Goal: Transaction & Acquisition: Download file/media

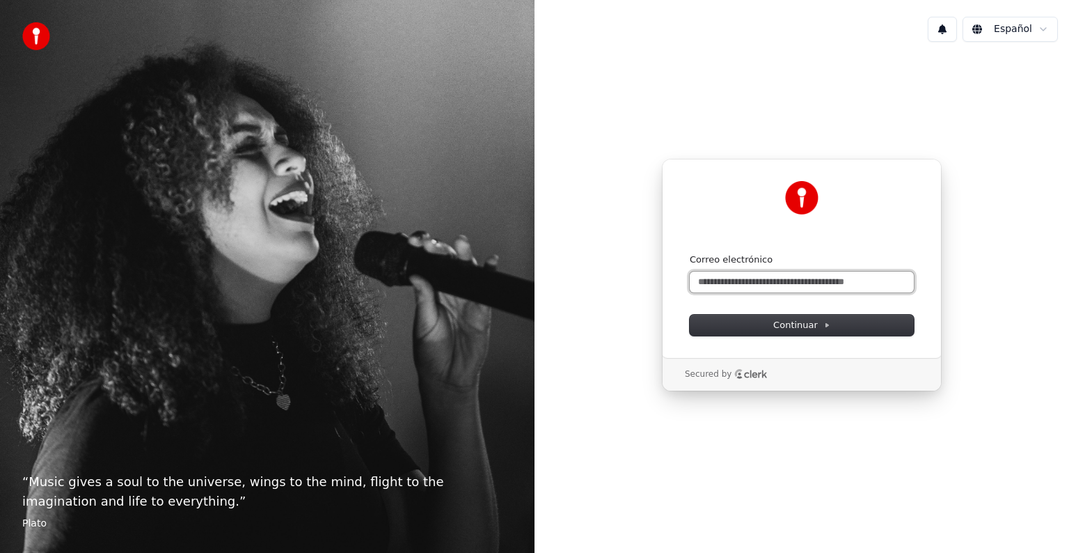
click at [798, 281] on input "Correo electrónico" at bounding box center [802, 281] width 224 height 21
type input "*"
click at [690, 253] on button "submit" at bounding box center [690, 253] width 0 height 0
type input "**********"
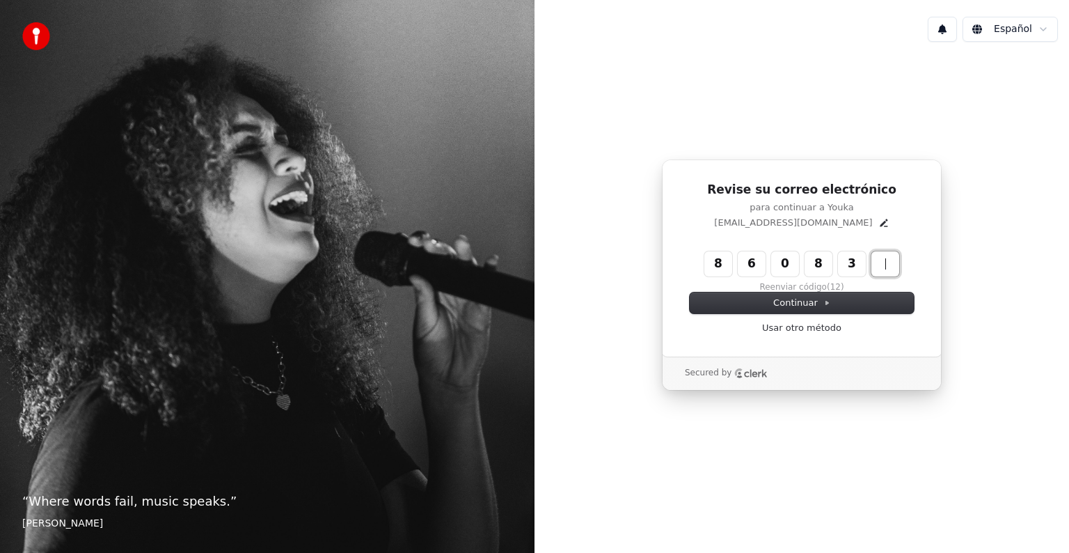
type input "******"
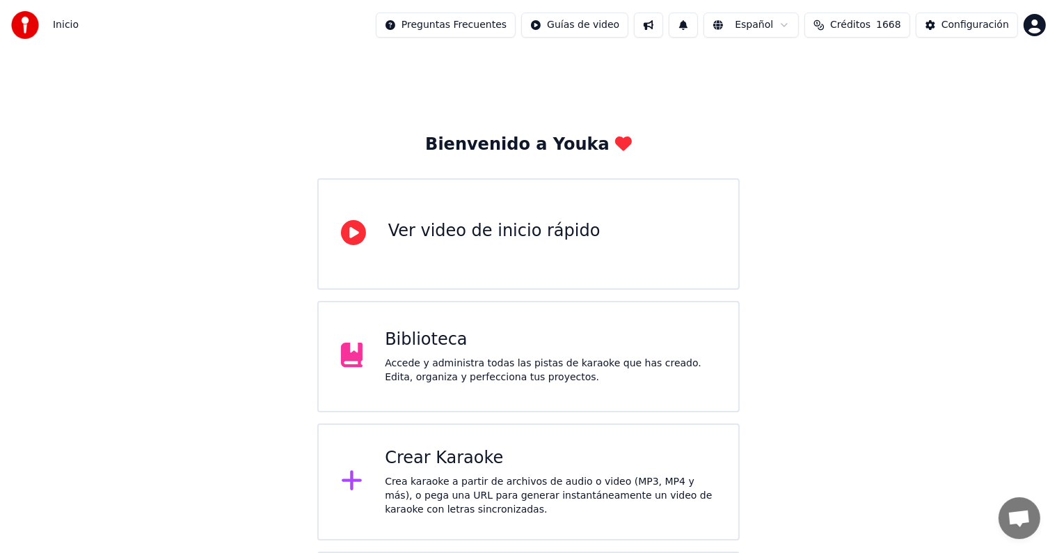
click at [462, 317] on div "Biblioteca Accede y administra todas las pistas de karaoke que has creado. Edit…" at bounding box center [528, 356] width 423 height 111
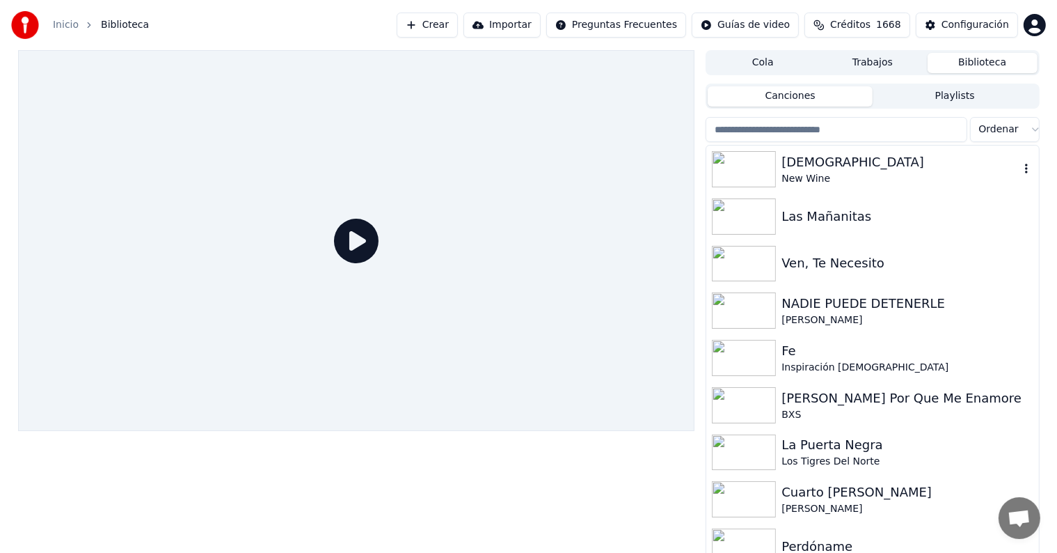
click at [748, 158] on img at bounding box center [744, 169] width 64 height 36
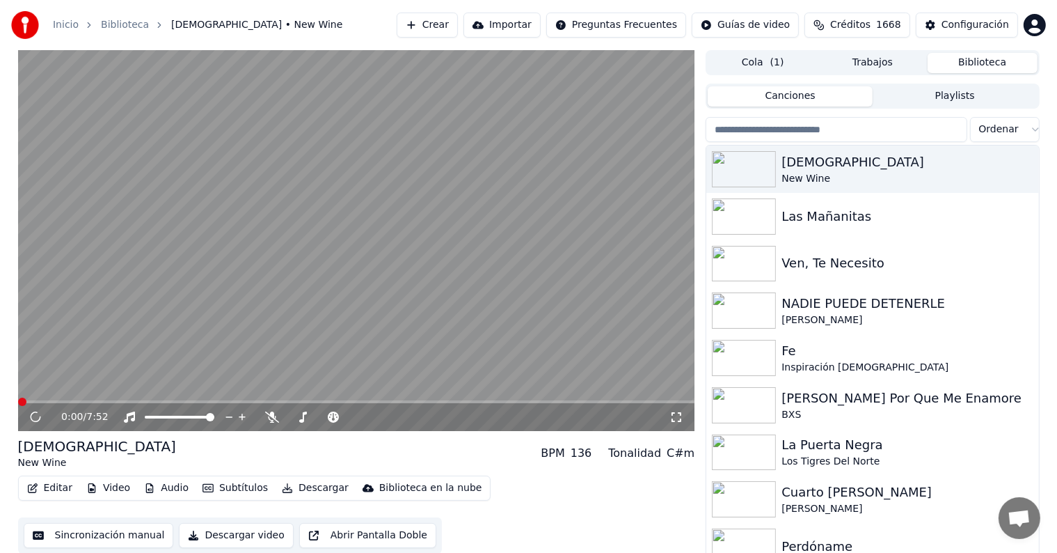
click at [53, 400] on span at bounding box center [356, 401] width 677 height 3
click at [32, 416] on icon at bounding box center [35, 417] width 7 height 8
click at [270, 413] on body "Inicio Biblioteca Yahweh • New Wine Crear Importar Preguntas Frecuentes Guías d…" at bounding box center [528, 276] width 1057 height 553
click at [269, 417] on icon at bounding box center [272, 416] width 14 height 11
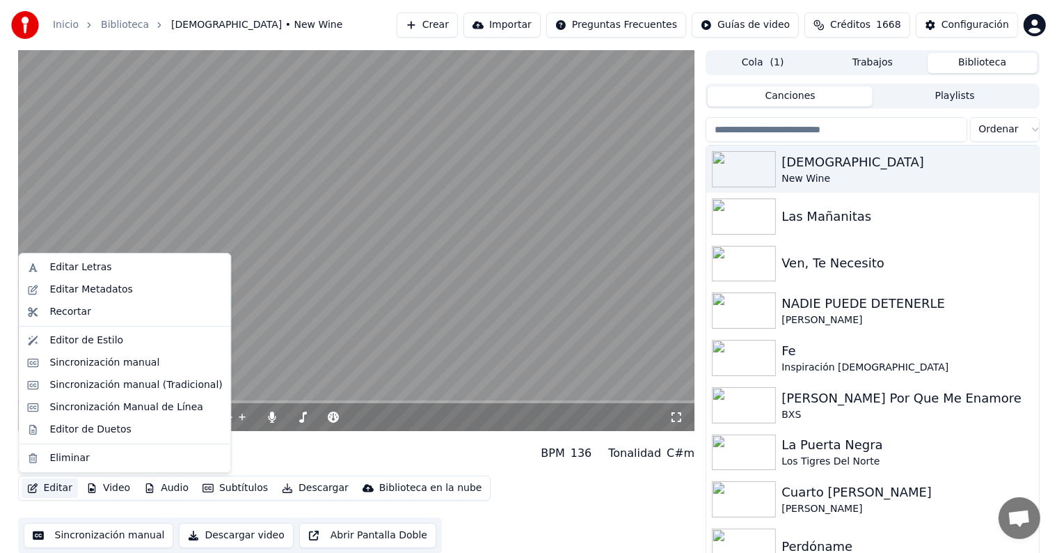
click at [61, 491] on button "Editar" at bounding box center [50, 487] width 56 height 19
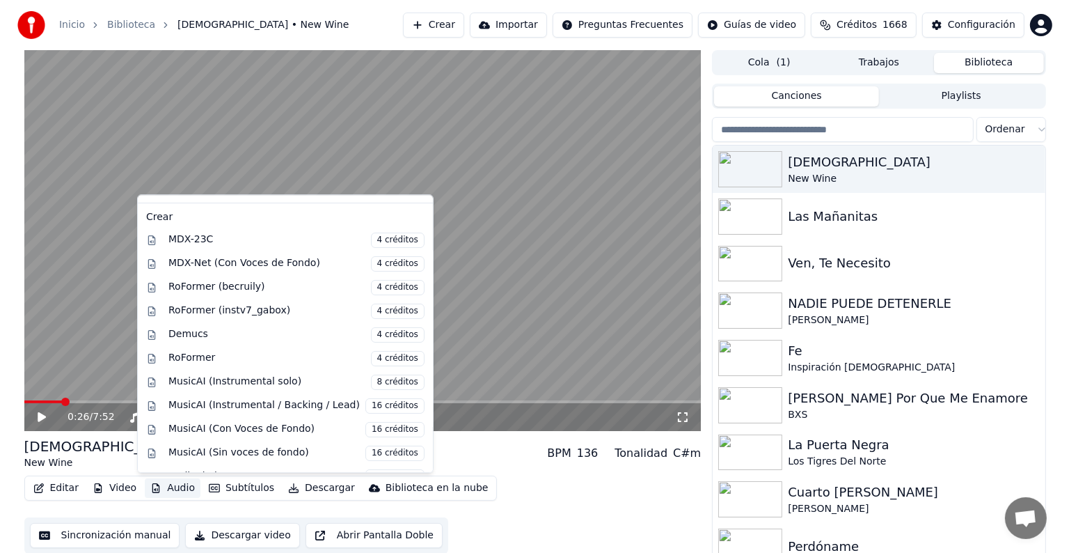
scroll to position [141, 0]
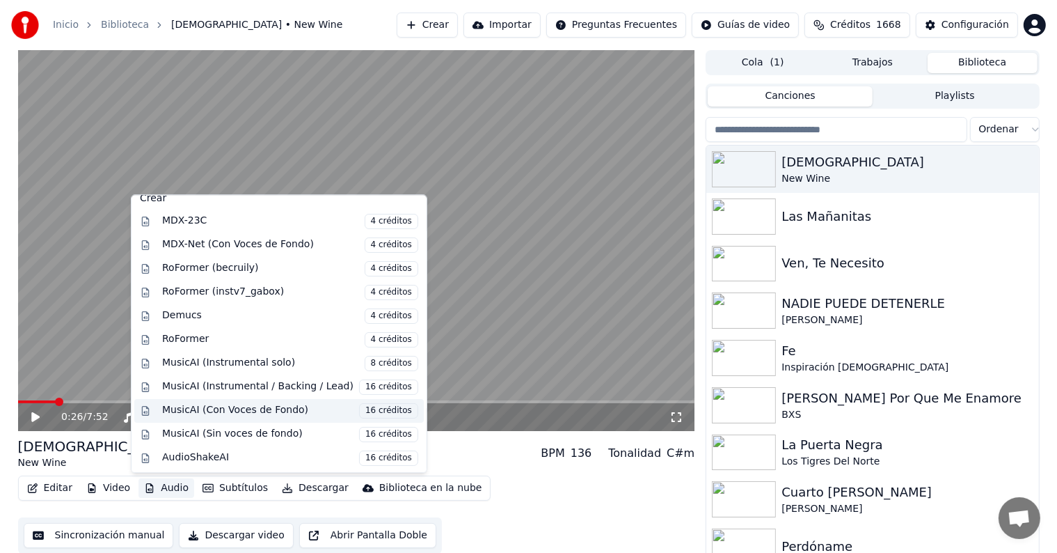
click at [372, 415] on span "16 créditos" at bounding box center [388, 410] width 59 height 15
click at [372, 415] on div "0:26 / 7:52" at bounding box center [365, 417] width 608 height 14
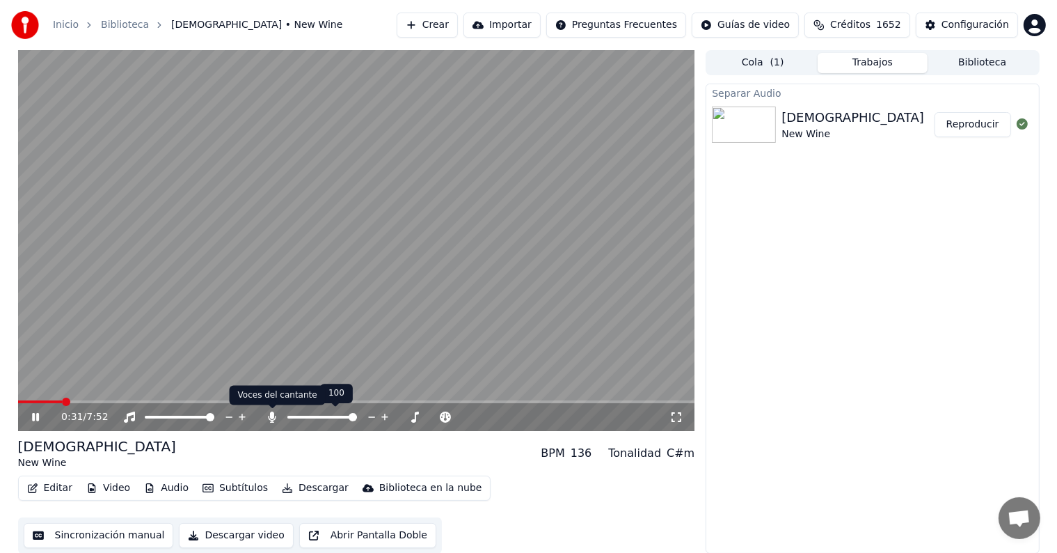
click at [271, 418] on icon at bounding box center [273, 416] width 8 height 11
click at [34, 417] on icon at bounding box center [35, 417] width 7 height 8
click at [276, 422] on icon at bounding box center [272, 416] width 14 height 11
click at [36, 412] on icon at bounding box center [45, 416] width 33 height 11
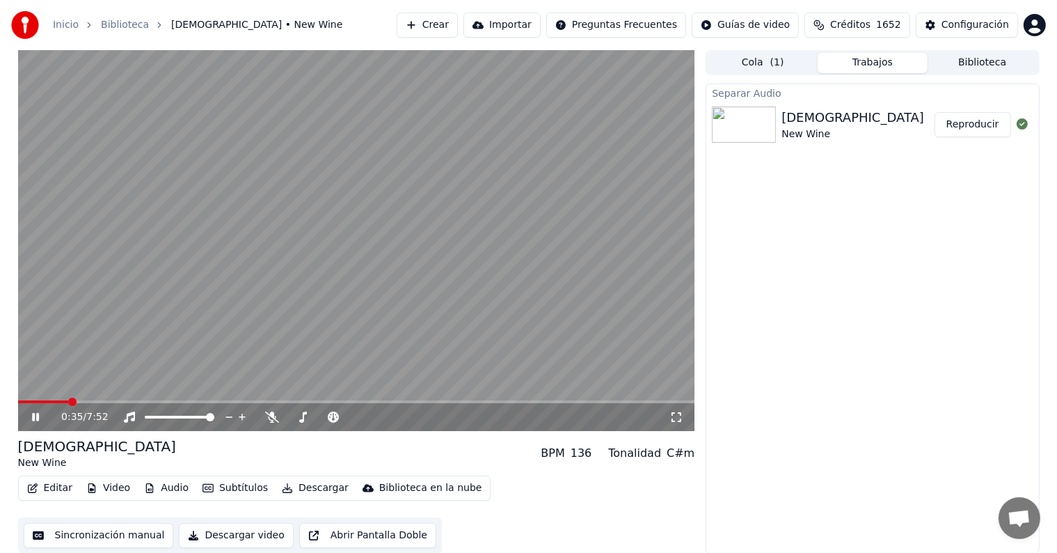
click at [87, 401] on span at bounding box center [356, 401] width 677 height 3
click at [113, 401] on span at bounding box center [356, 401] width 677 height 3
click at [170, 403] on span at bounding box center [356, 401] width 677 height 3
click at [33, 420] on icon at bounding box center [35, 417] width 7 height 8
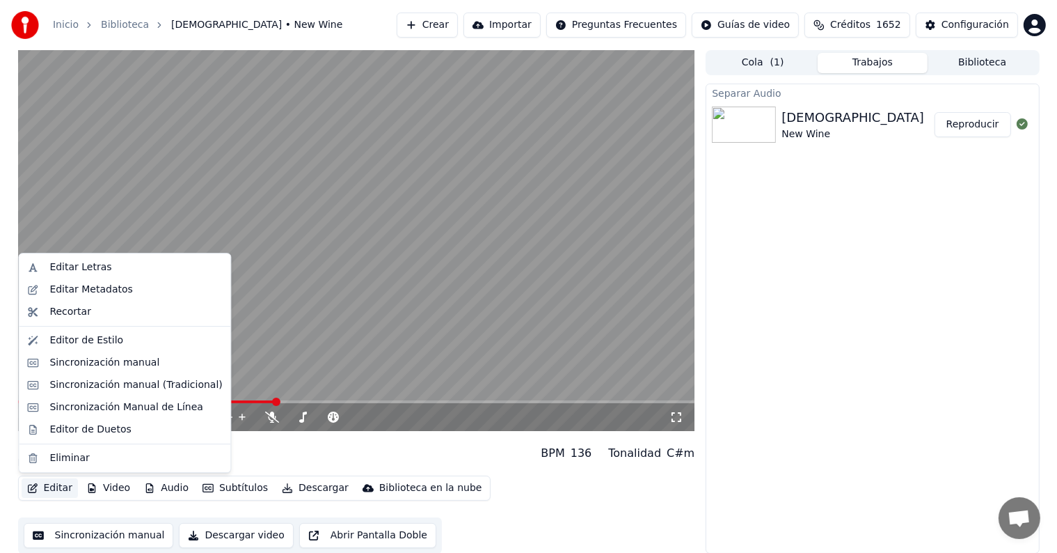
click at [53, 490] on button "Editar" at bounding box center [50, 487] width 56 height 19
click at [150, 390] on div "Sincronización manual (Tradicional)" at bounding box center [135, 385] width 173 height 14
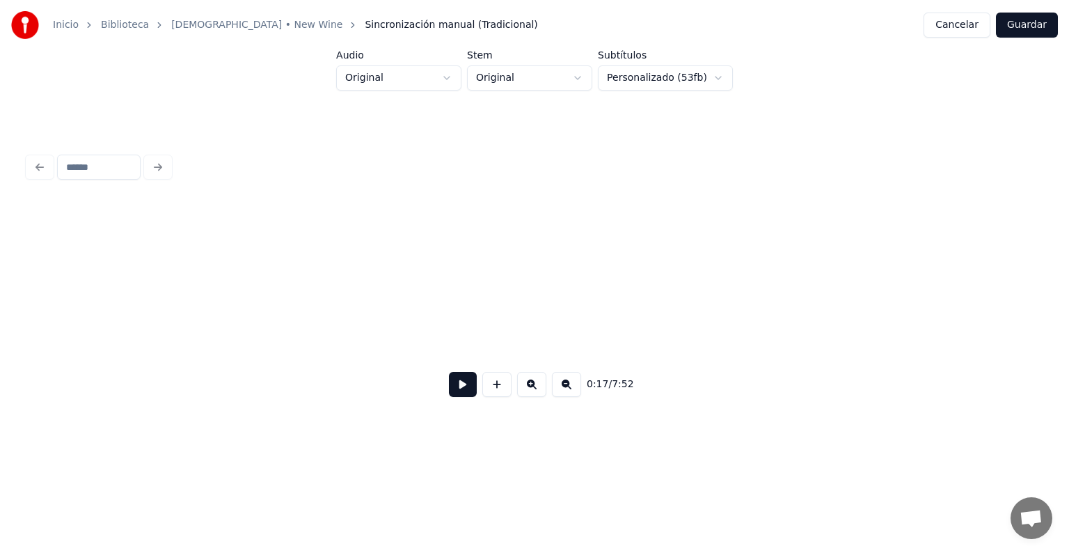
scroll to position [0, 3077]
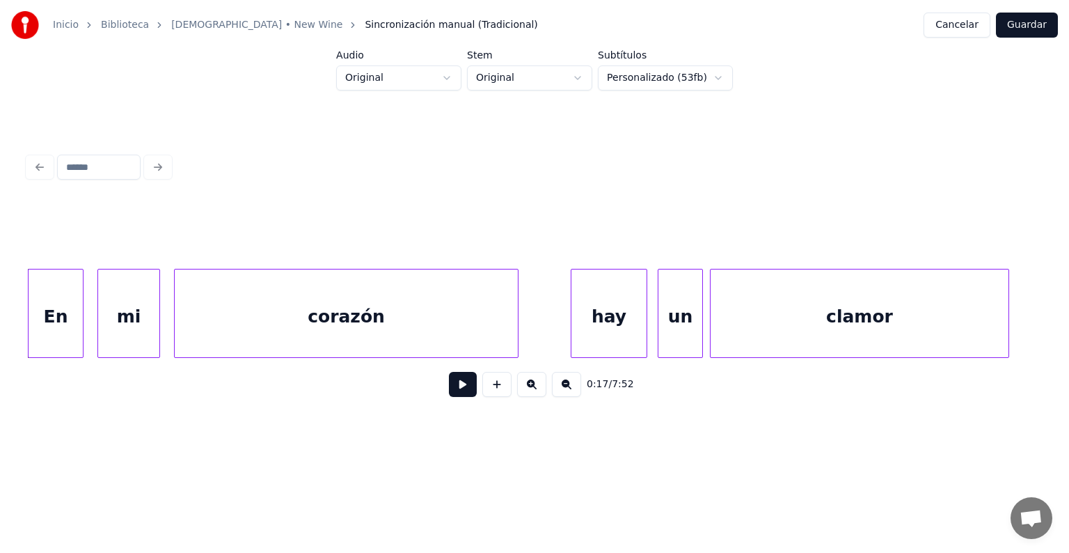
click at [449, 393] on button at bounding box center [463, 384] width 28 height 25
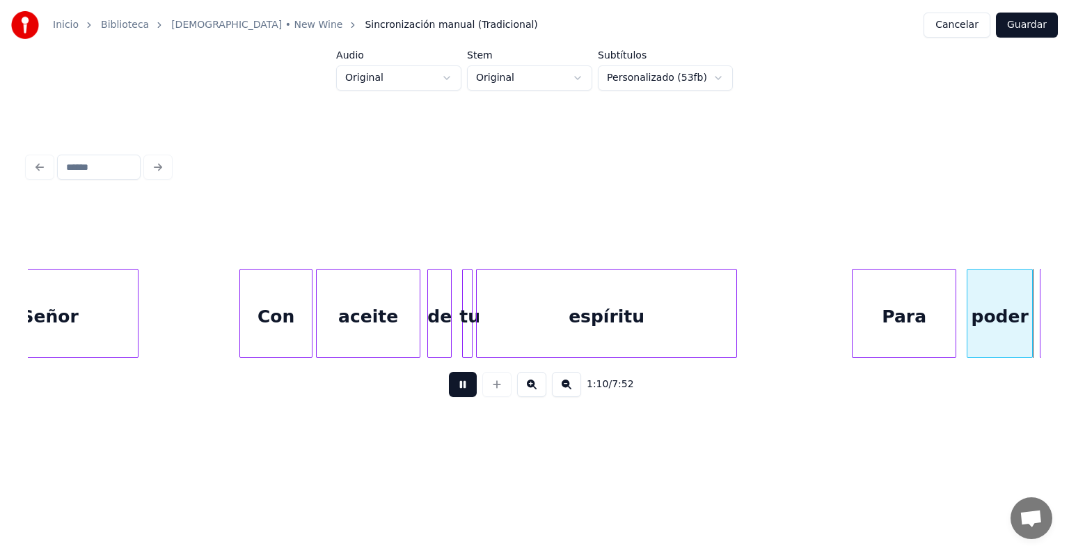
scroll to position [0, 12209]
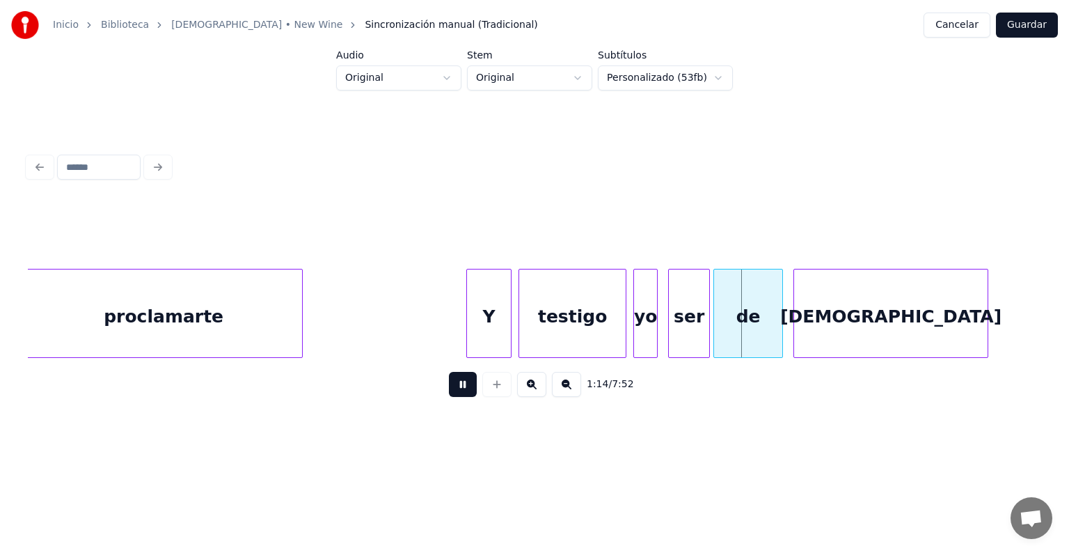
click at [215, 315] on div "proclamarte" at bounding box center [163, 316] width 277 height 95
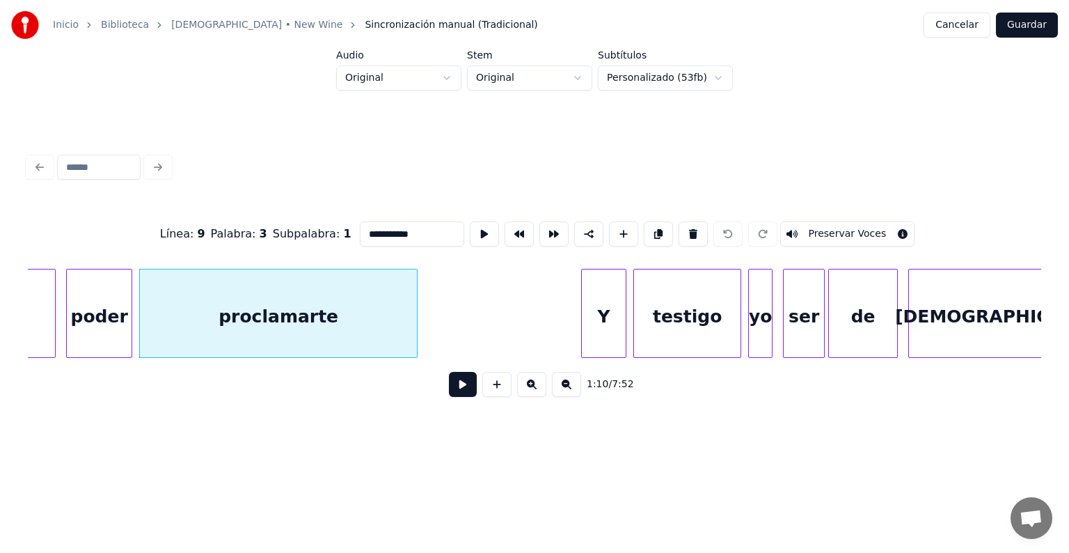
click at [51, 329] on div at bounding box center [53, 313] width 4 height 88
type input "****"
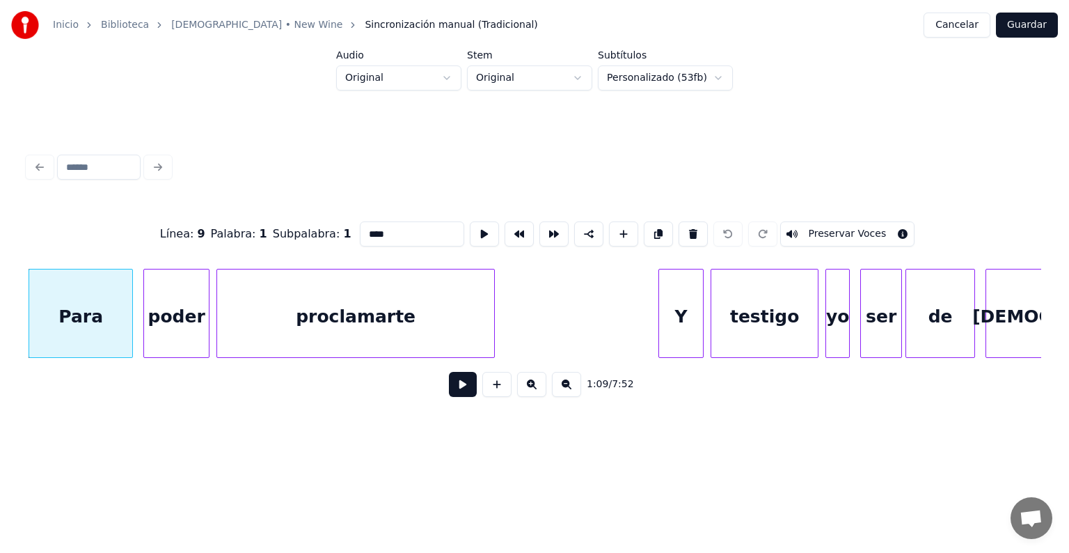
click at [459, 397] on button at bounding box center [463, 384] width 28 height 25
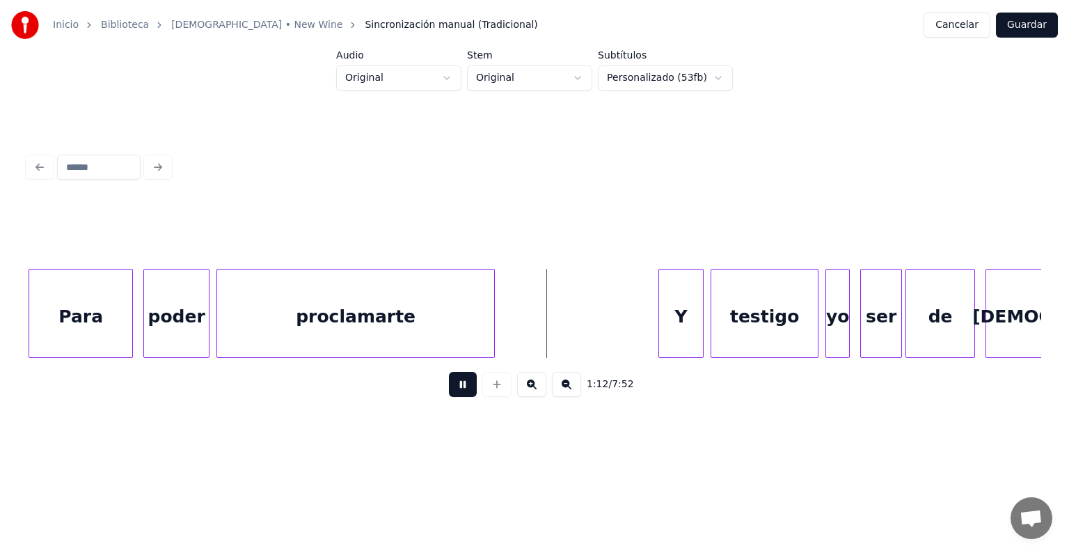
click at [459, 397] on button at bounding box center [463, 384] width 28 height 25
click at [376, 301] on div "proclamarte" at bounding box center [355, 316] width 277 height 95
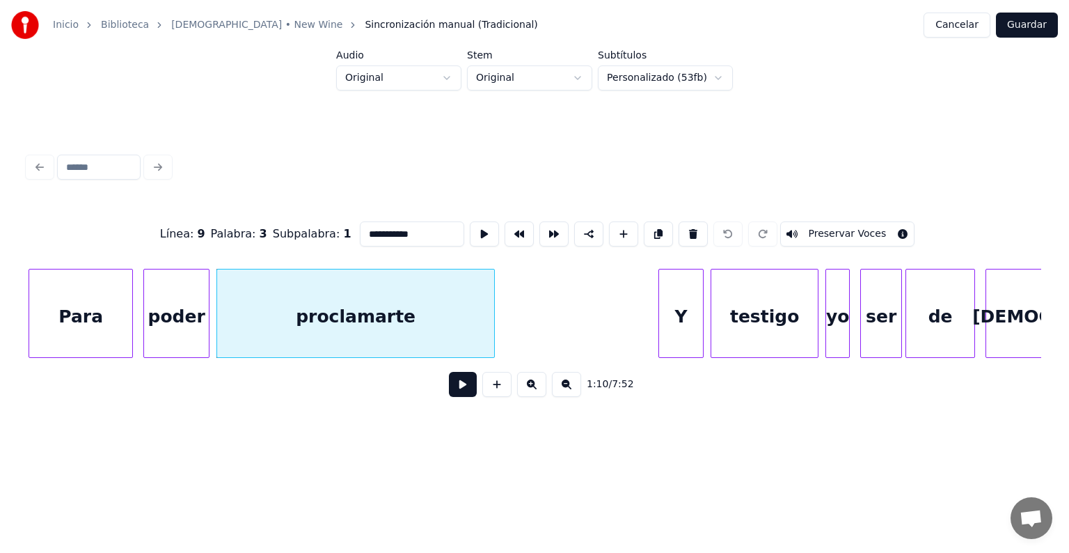
click at [418, 234] on input "**********" at bounding box center [412, 233] width 104 height 25
type input "**********"
click at [449, 397] on button at bounding box center [463, 384] width 28 height 25
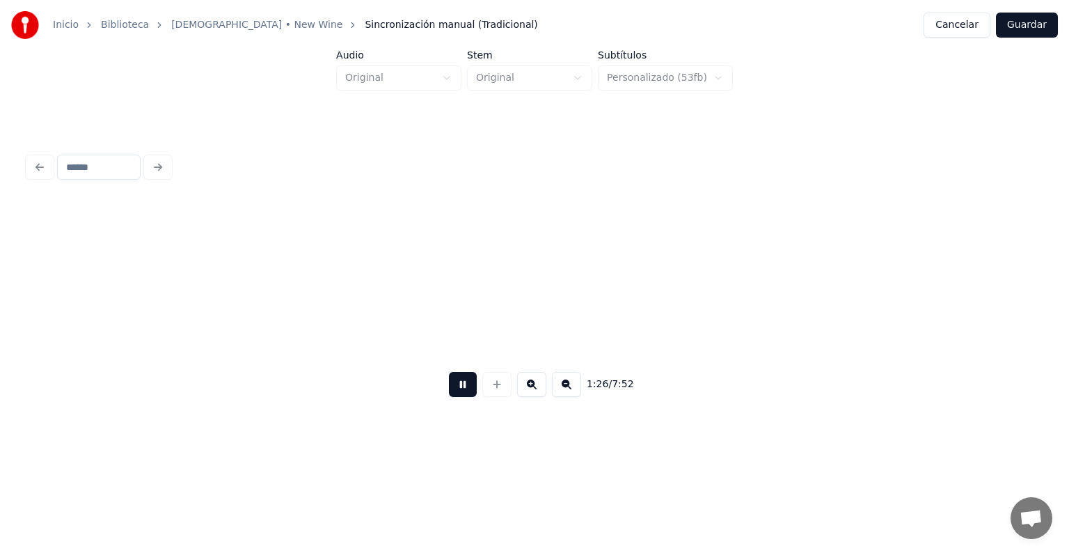
scroll to position [0, 15065]
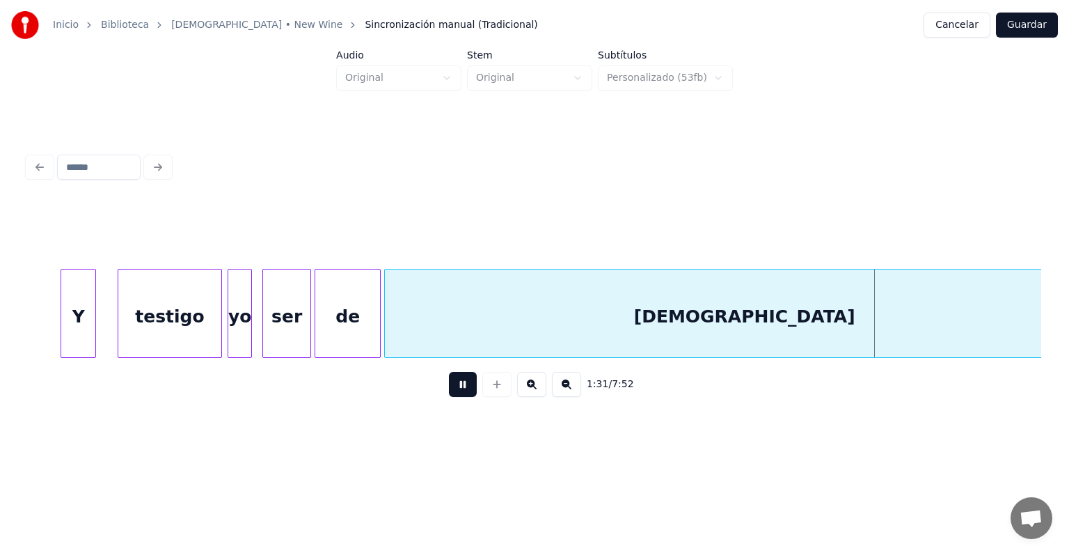
click at [195, 292] on div "testigo" at bounding box center [169, 316] width 103 height 95
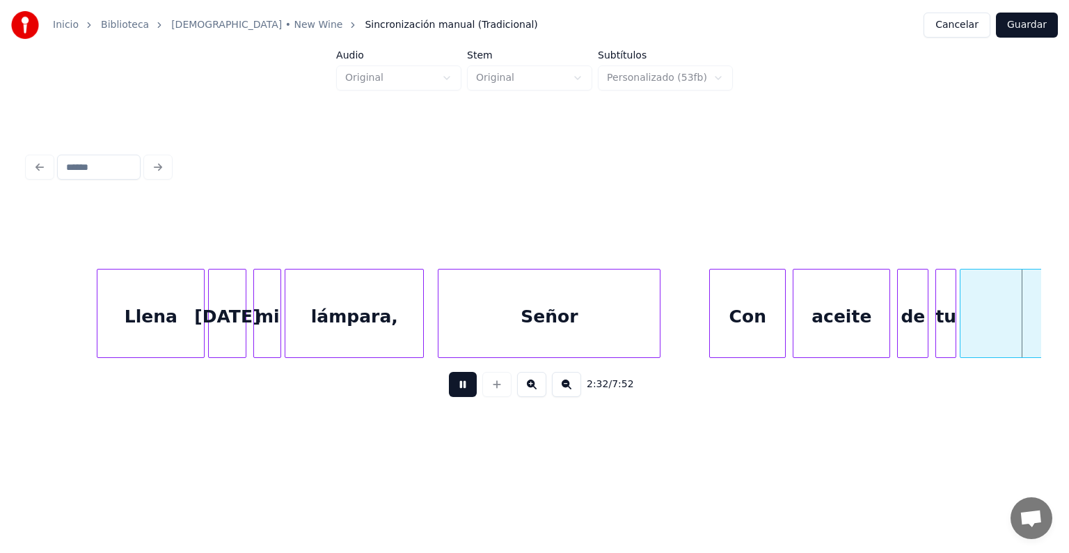
scroll to position [0, 26478]
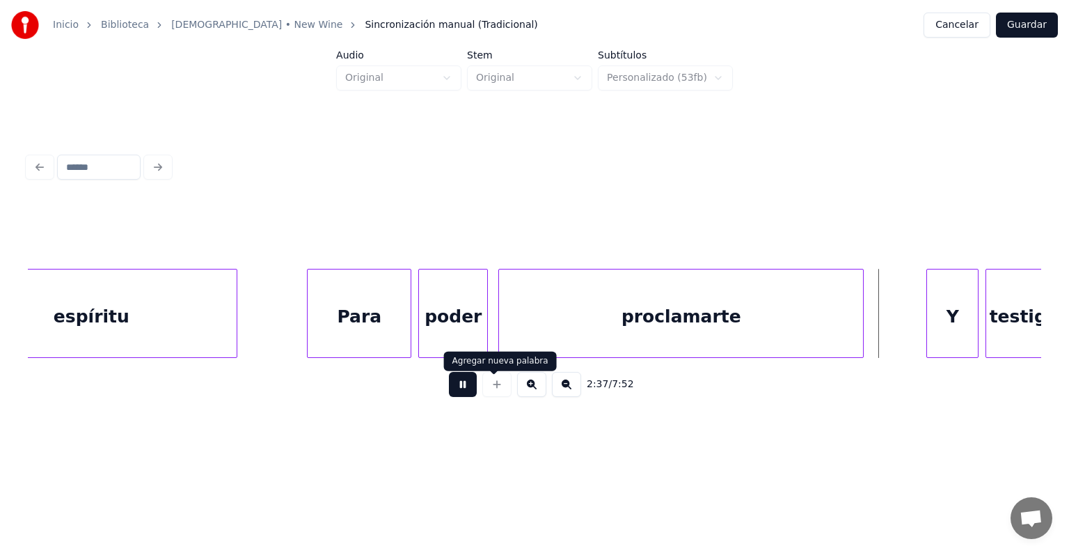
click at [462, 395] on button at bounding box center [463, 384] width 28 height 25
click at [575, 319] on div "proclamarte" at bounding box center [681, 316] width 364 height 95
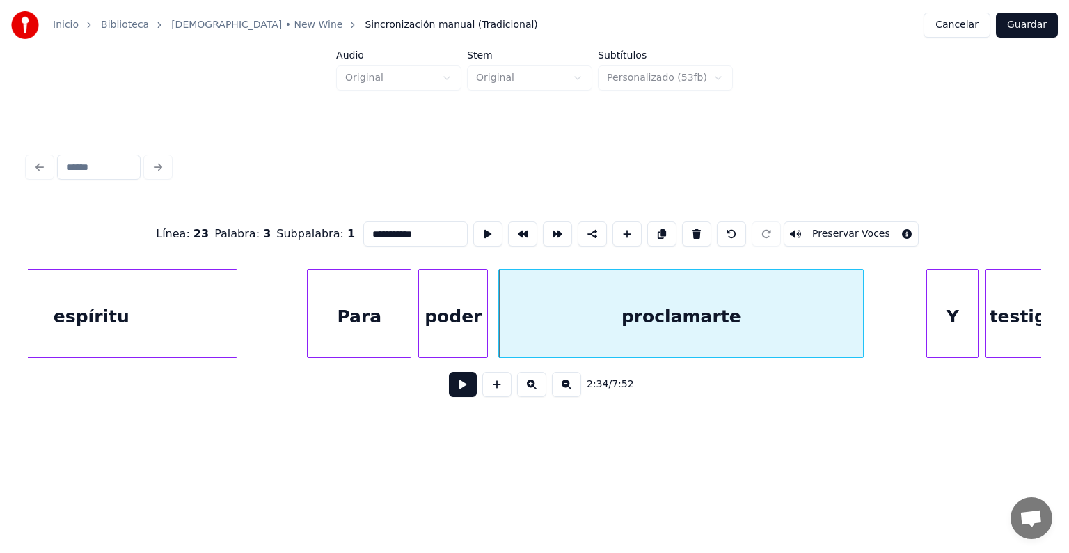
click at [418, 237] on input "**********" at bounding box center [415, 233] width 104 height 25
type input "**********"
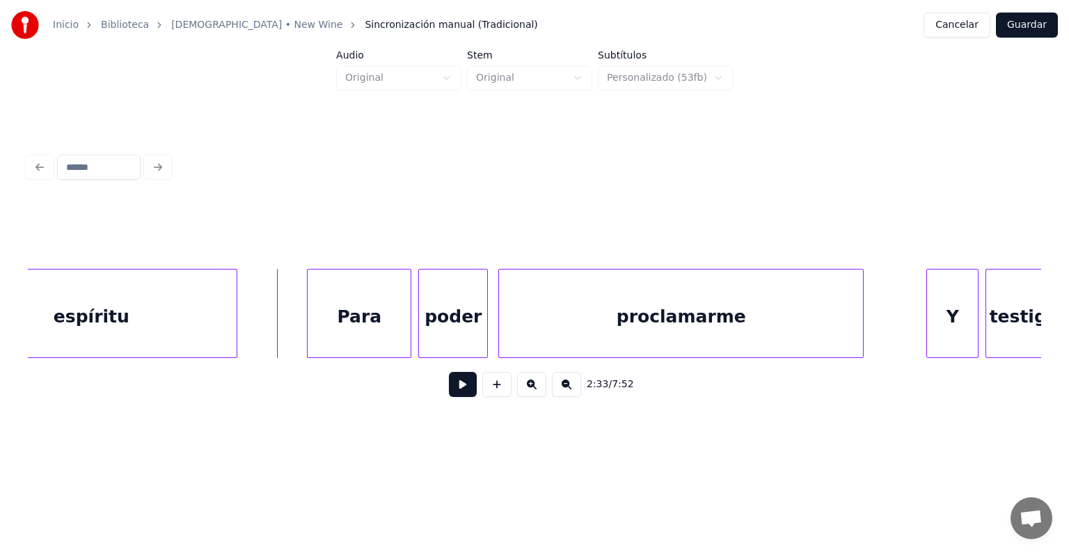
click at [451, 395] on button at bounding box center [463, 384] width 28 height 25
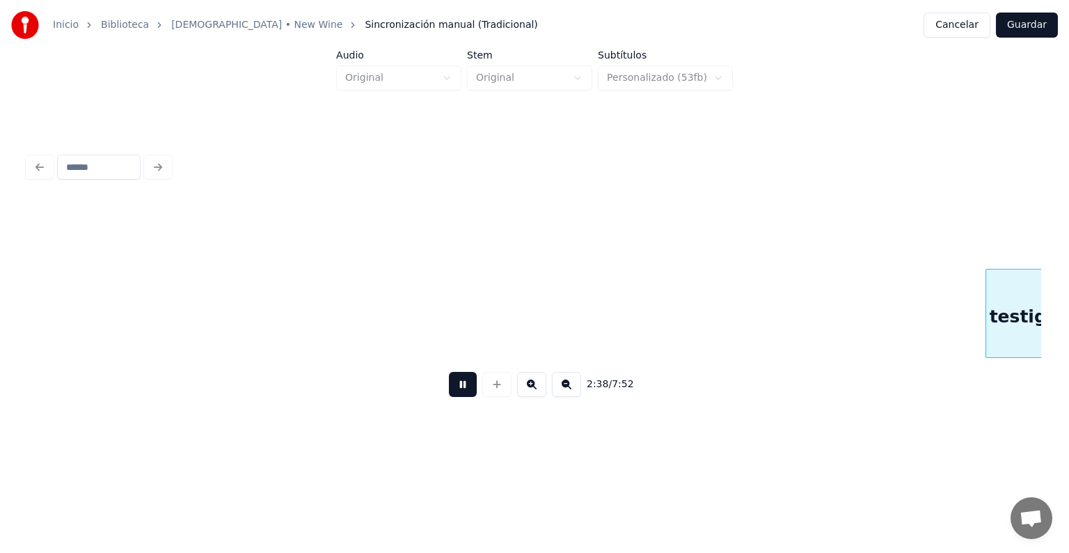
scroll to position [0, 27491]
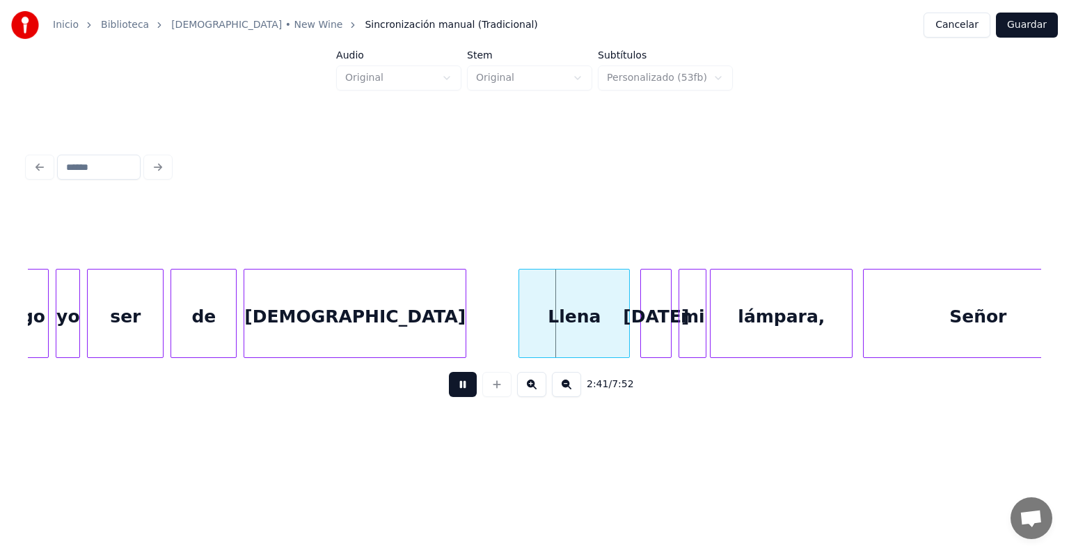
click at [455, 396] on button at bounding box center [463, 384] width 28 height 25
click at [29, 295] on div "testigo" at bounding box center [10, 316] width 75 height 95
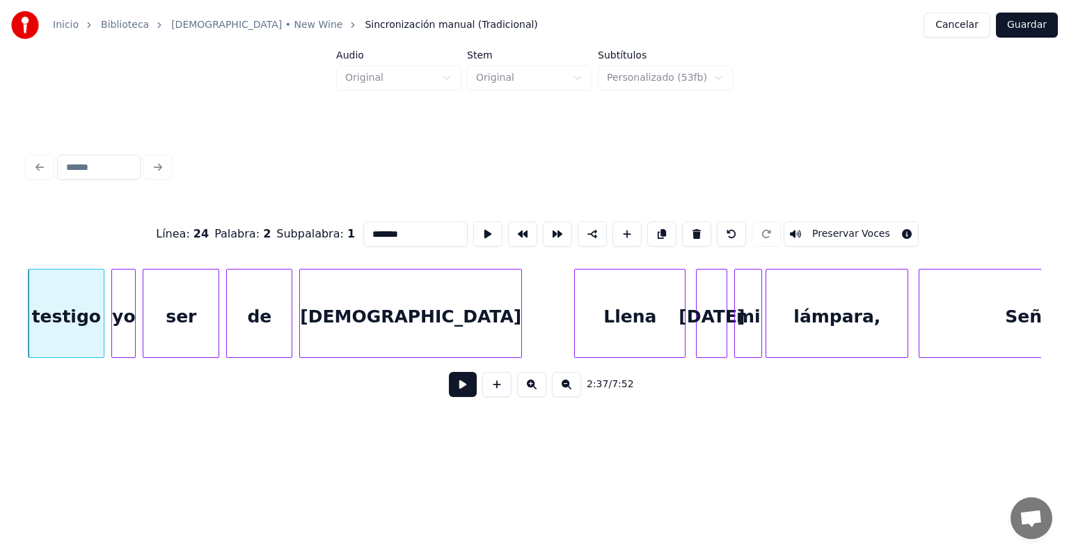
click at [452, 386] on button at bounding box center [463, 384] width 28 height 25
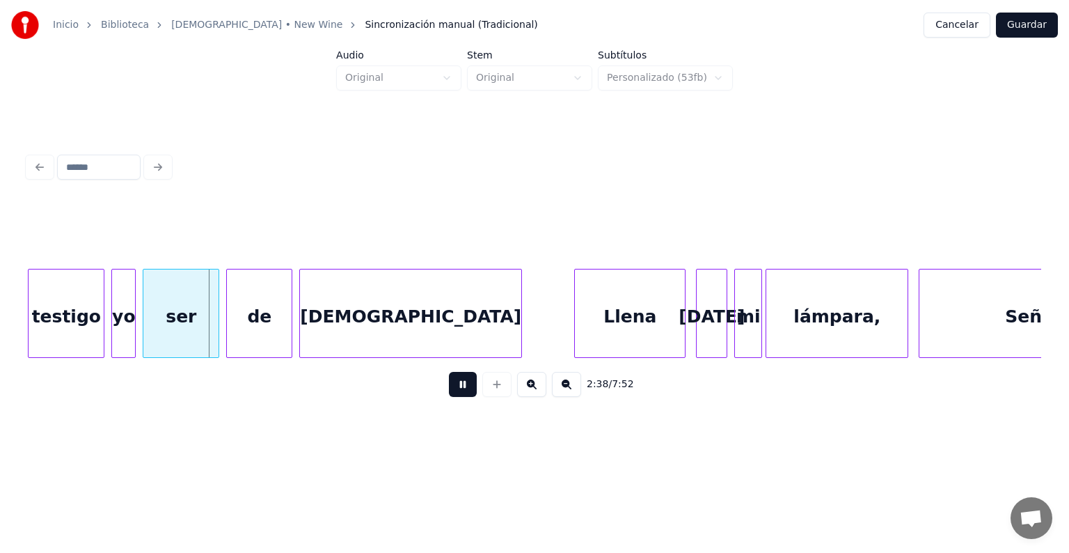
click at [452, 386] on button at bounding box center [463, 384] width 28 height 25
click at [118, 290] on div "yo" at bounding box center [123, 316] width 23 height 95
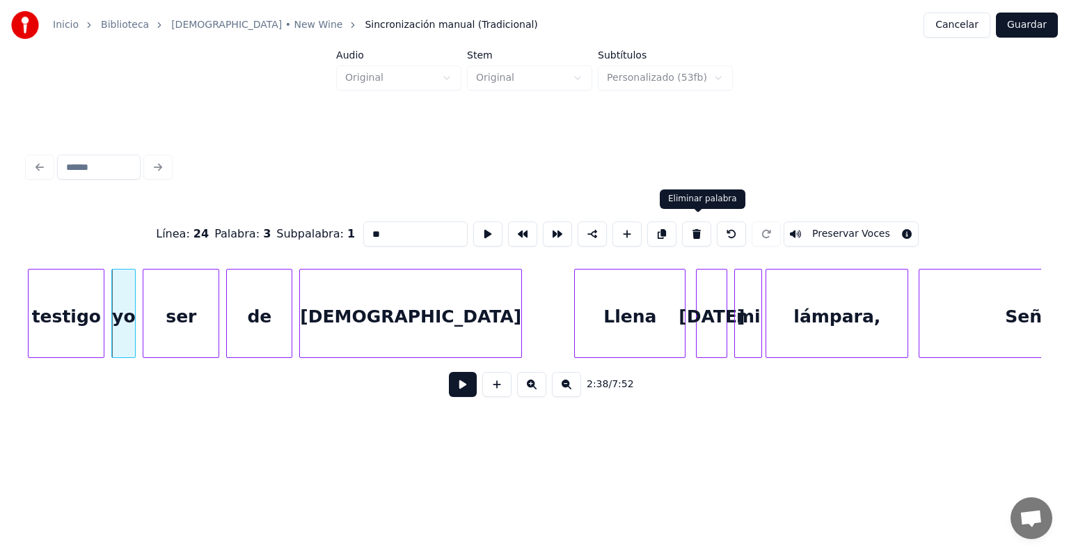
click at [698, 230] on button at bounding box center [696, 233] width 29 height 25
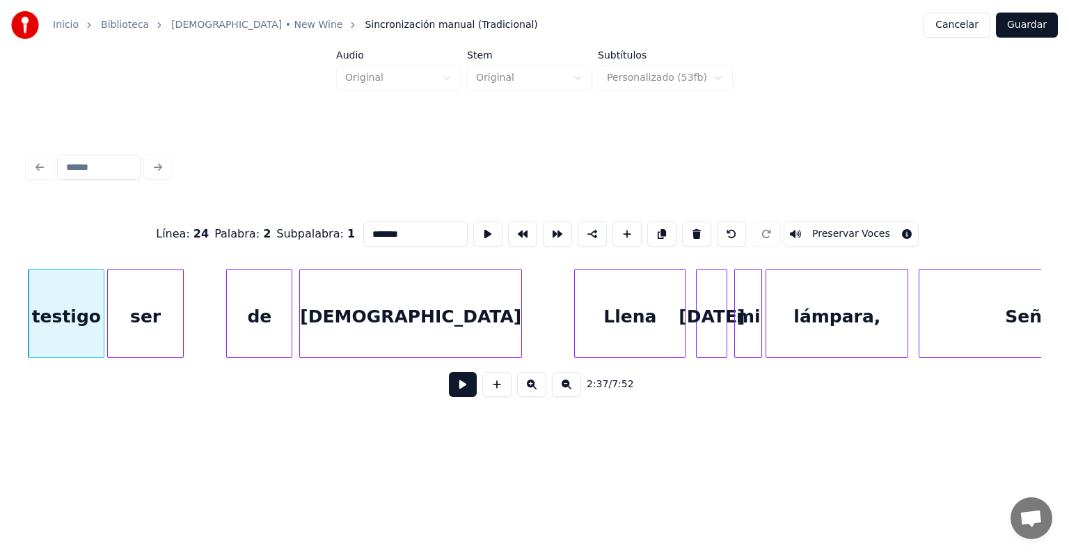
click at [145, 320] on div "ser" at bounding box center [145, 316] width 75 height 95
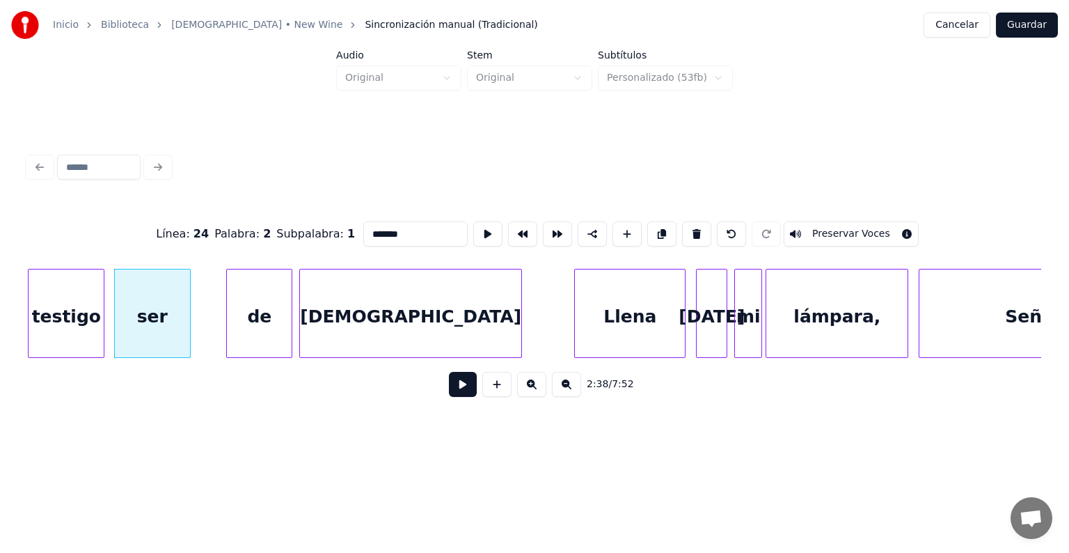
click at [151, 320] on div "ser" at bounding box center [152, 316] width 75 height 95
click at [384, 226] on input "***" at bounding box center [415, 233] width 104 height 25
click at [214, 320] on div at bounding box center [215, 313] width 4 height 88
type input "****"
click at [449, 393] on button at bounding box center [463, 384] width 28 height 25
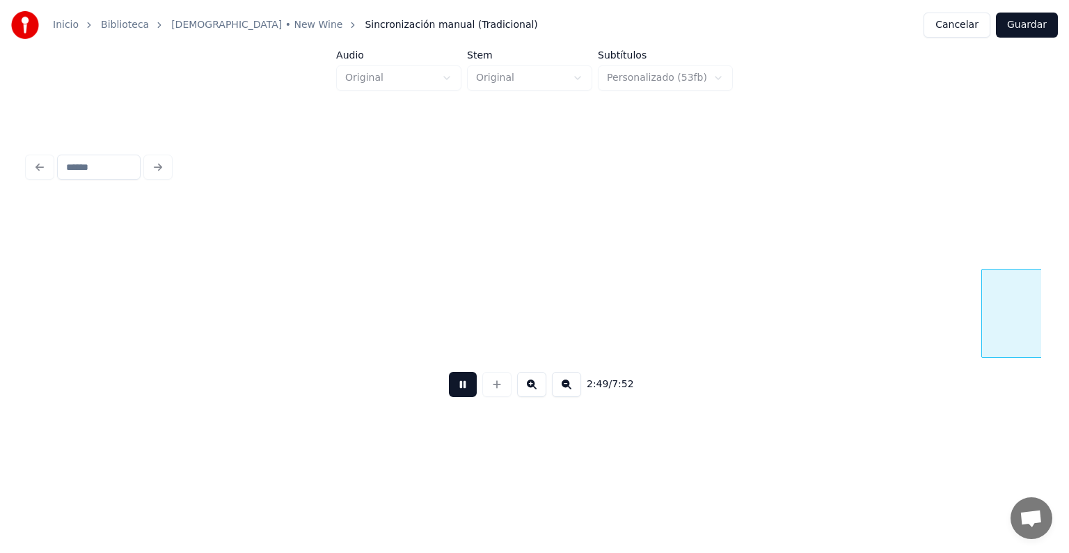
scroll to position [0, 29466]
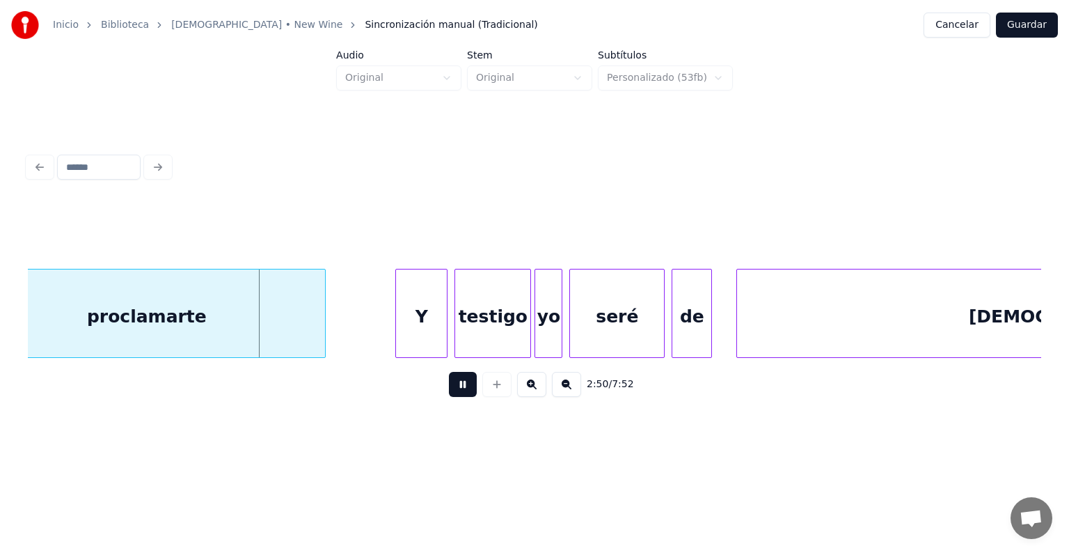
click at [459, 388] on button at bounding box center [463, 384] width 28 height 25
click at [260, 303] on div "proclamarte" at bounding box center [146, 316] width 357 height 95
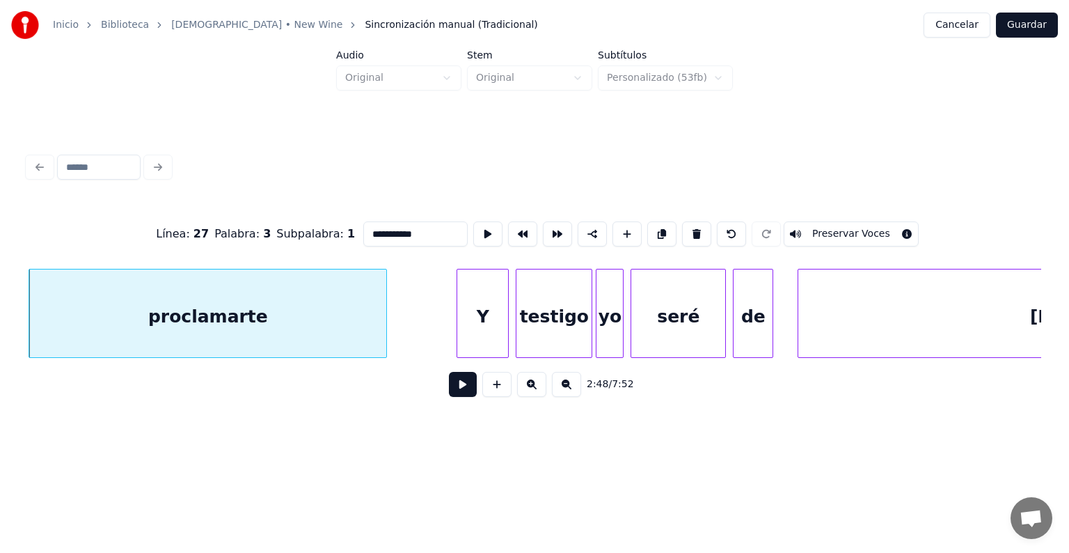
click at [423, 231] on input "**********" at bounding box center [415, 233] width 104 height 25
type input "**********"
click at [452, 393] on button at bounding box center [463, 384] width 28 height 25
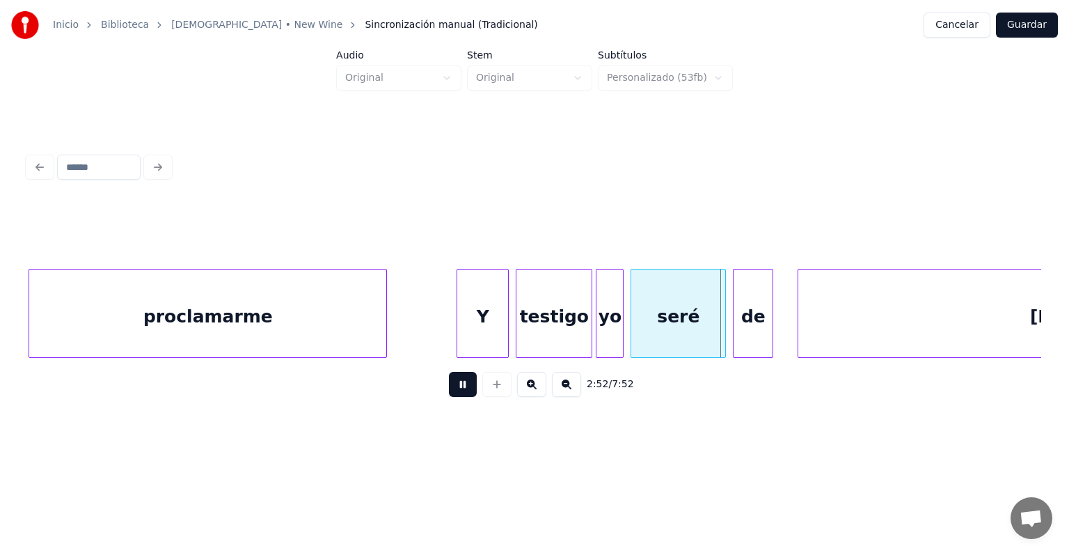
click at [452, 393] on button at bounding box center [463, 384] width 28 height 25
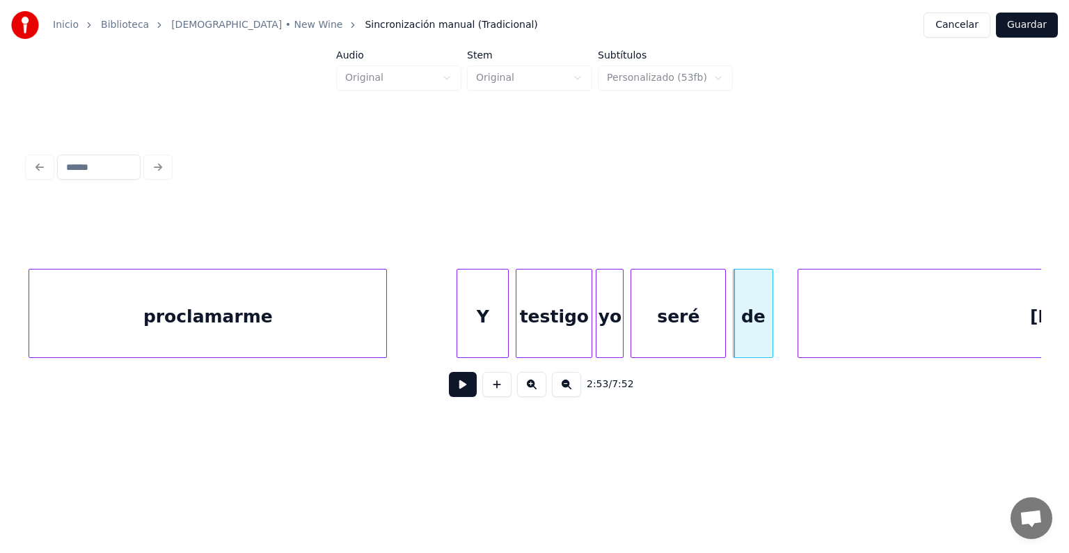
click at [607, 301] on div "yo" at bounding box center [610, 316] width 26 height 95
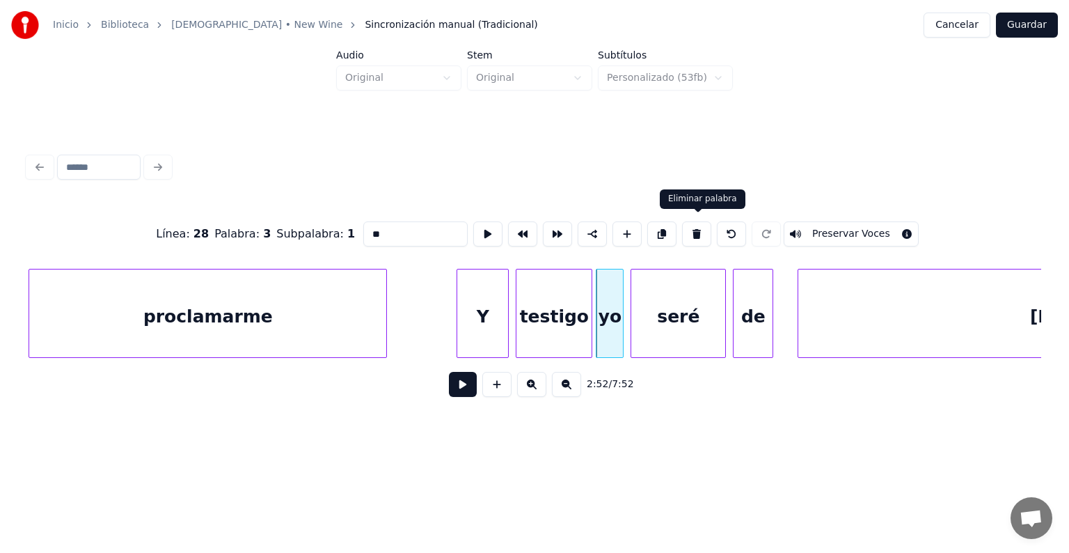
drag, startPoint x: 698, startPoint y: 230, endPoint x: 657, endPoint y: 278, distance: 63.2
click at [698, 230] on button at bounding box center [696, 233] width 29 height 25
type input "*******"
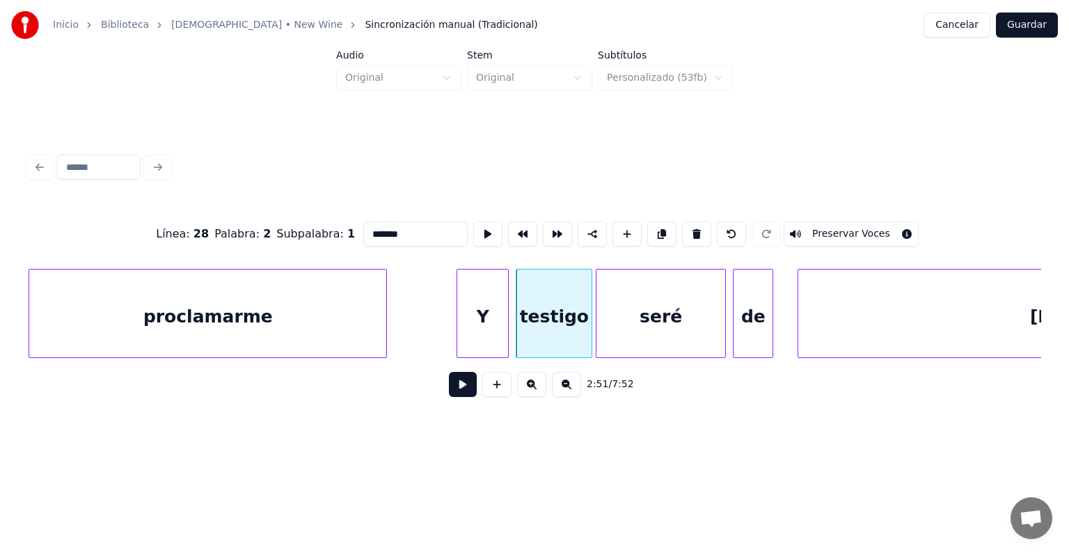
click at [597, 315] on div at bounding box center [599, 313] width 4 height 88
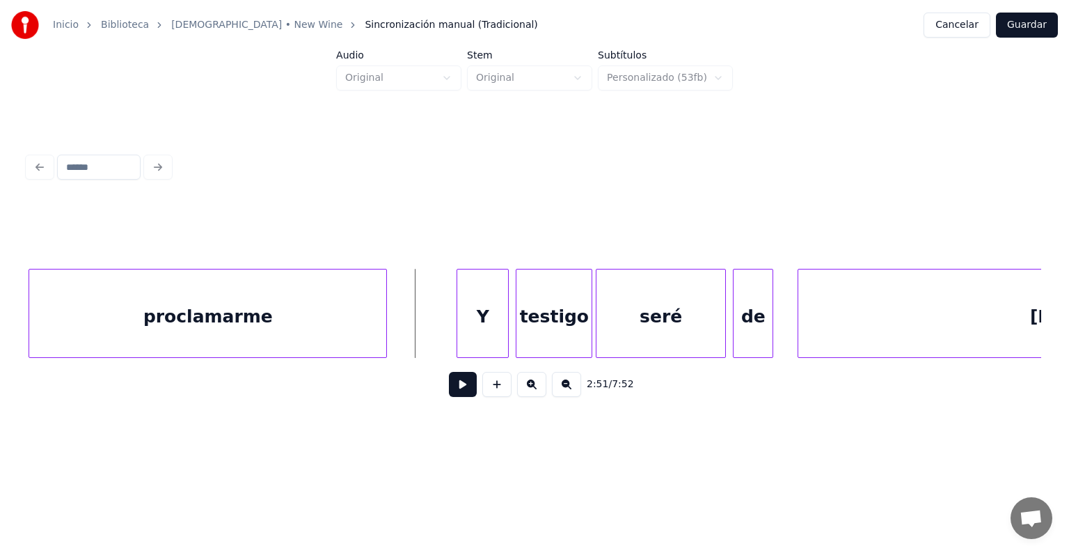
click at [449, 390] on button at bounding box center [463, 384] width 28 height 25
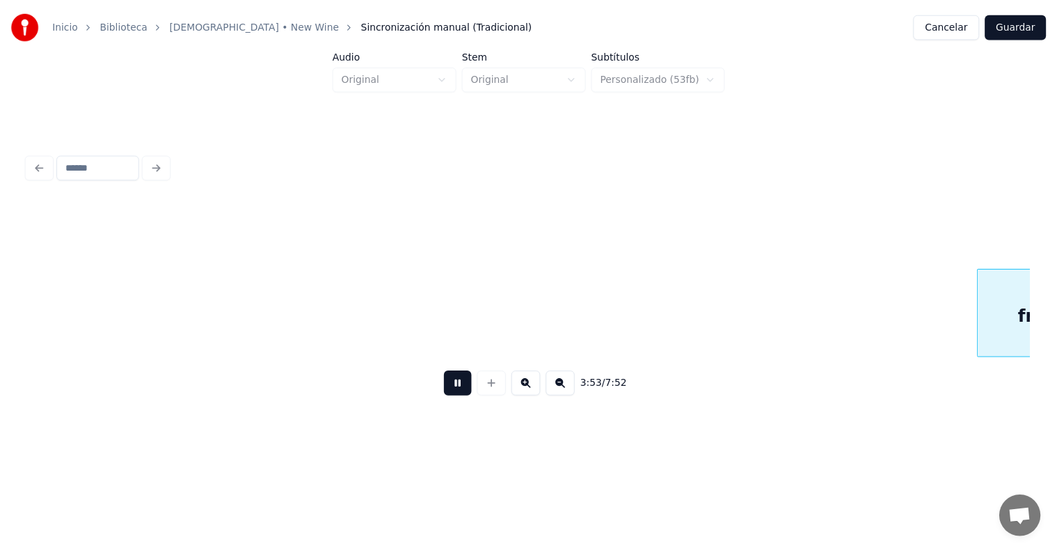
scroll to position [0, 40565]
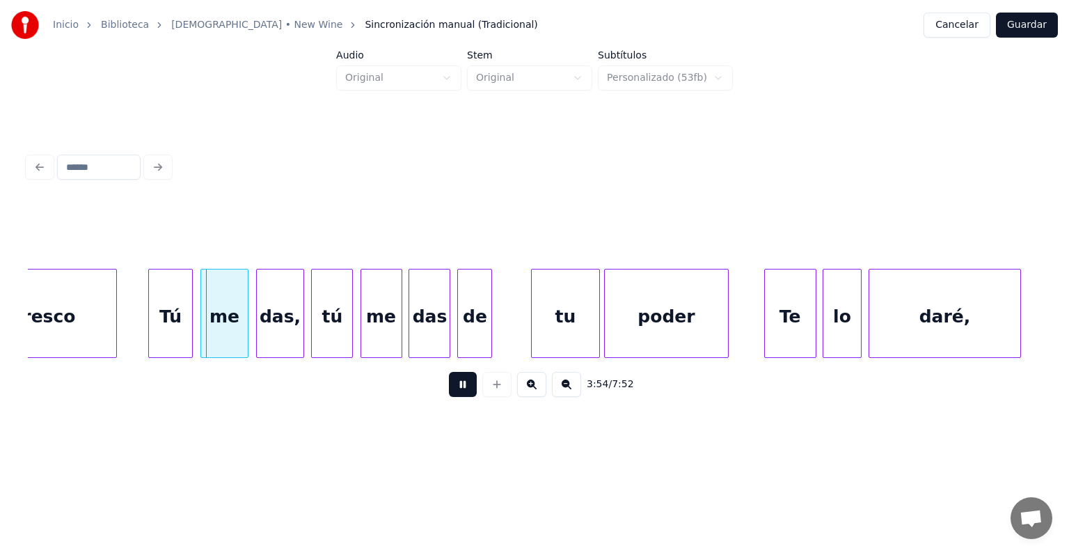
click at [450, 393] on button at bounding box center [463, 384] width 28 height 25
click at [975, 24] on button "Cancelar" at bounding box center [957, 25] width 67 height 25
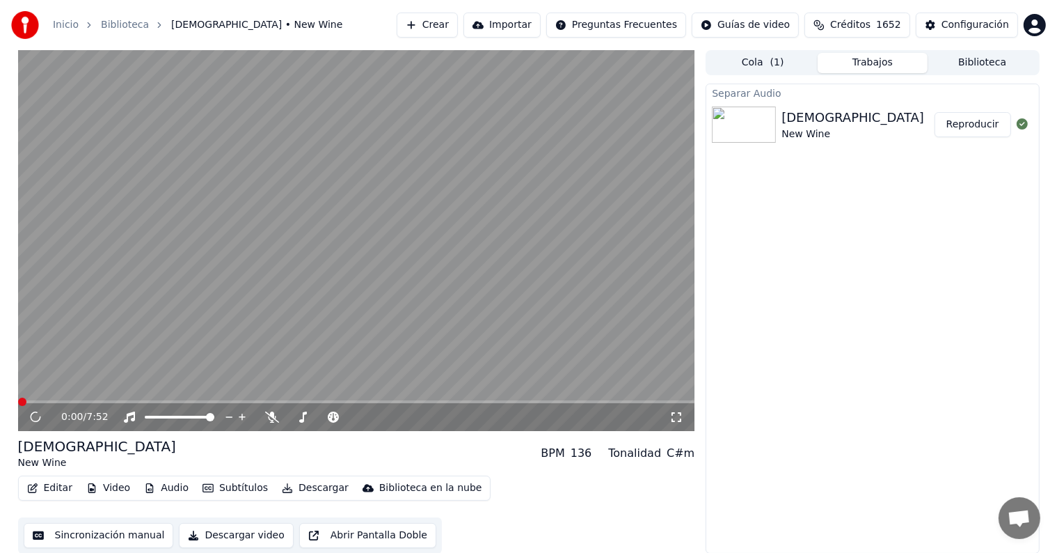
click at [972, 67] on button "Biblioteca" at bounding box center [983, 63] width 110 height 20
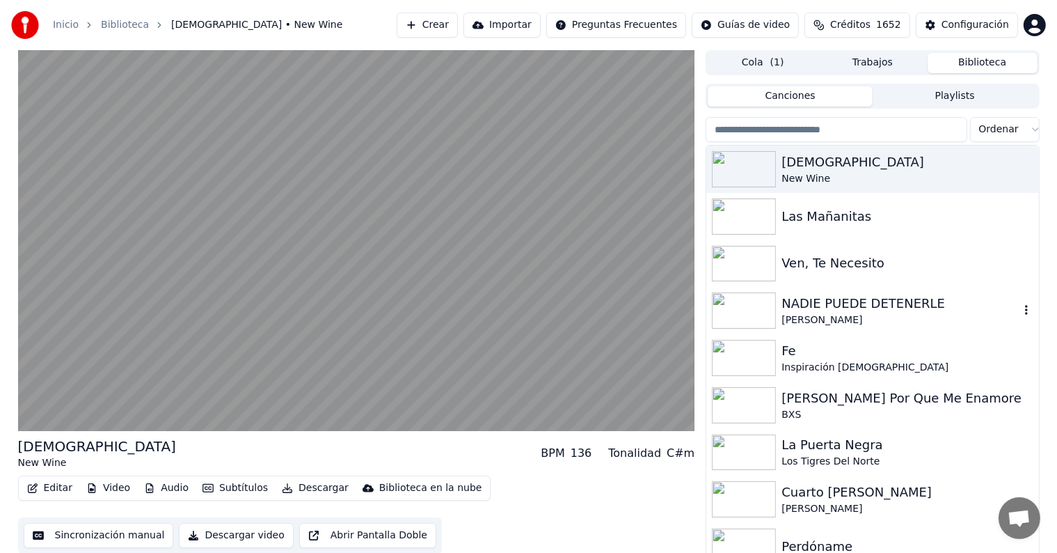
click at [748, 313] on img at bounding box center [744, 310] width 64 height 36
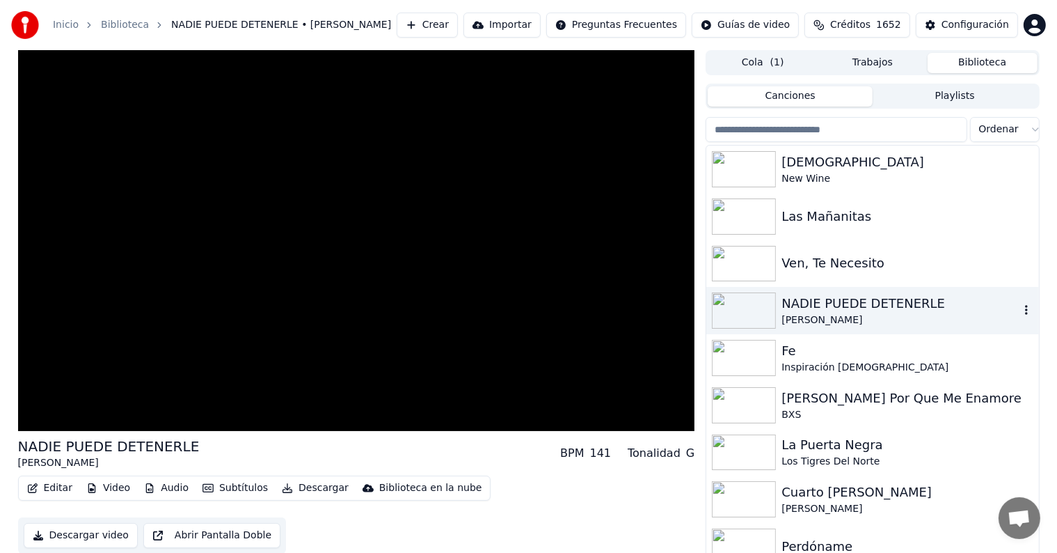
click at [748, 313] on img at bounding box center [744, 310] width 64 height 36
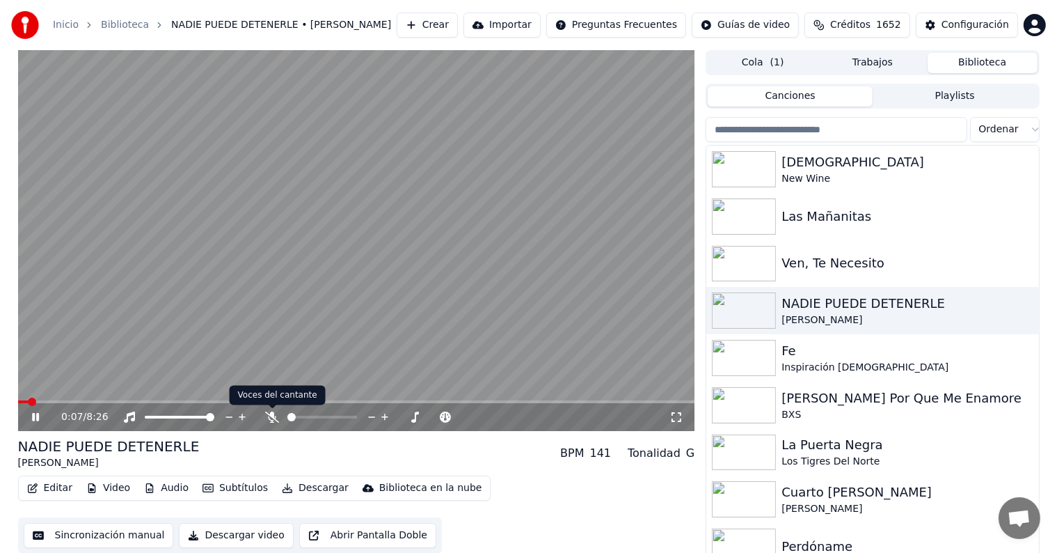
click at [276, 418] on icon at bounding box center [272, 416] width 14 height 11
click at [92, 401] on span at bounding box center [356, 401] width 677 height 3
click at [123, 402] on span at bounding box center [356, 401] width 677 height 3
click at [744, 260] on img at bounding box center [744, 264] width 64 height 36
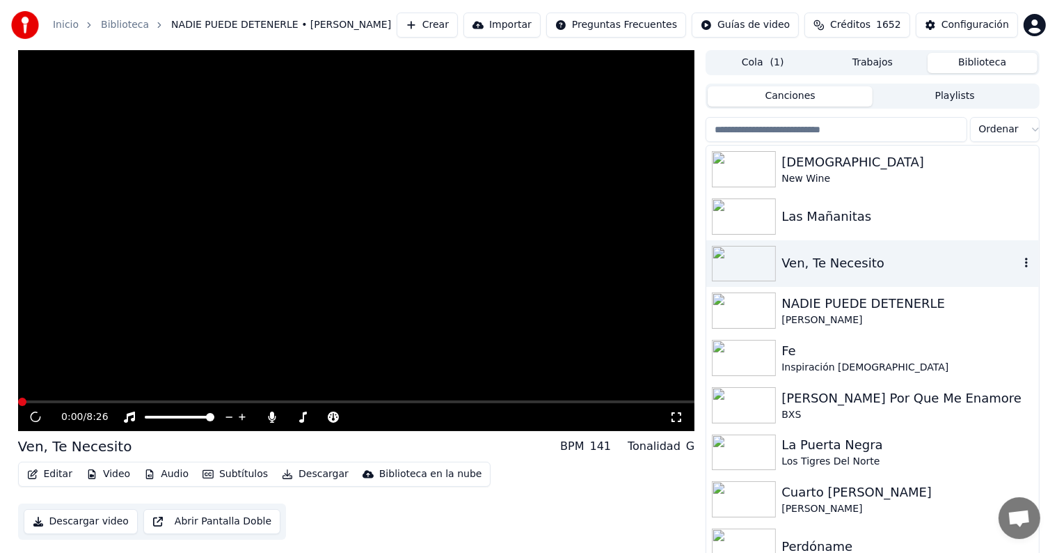
click at [744, 260] on img at bounding box center [744, 264] width 64 height 36
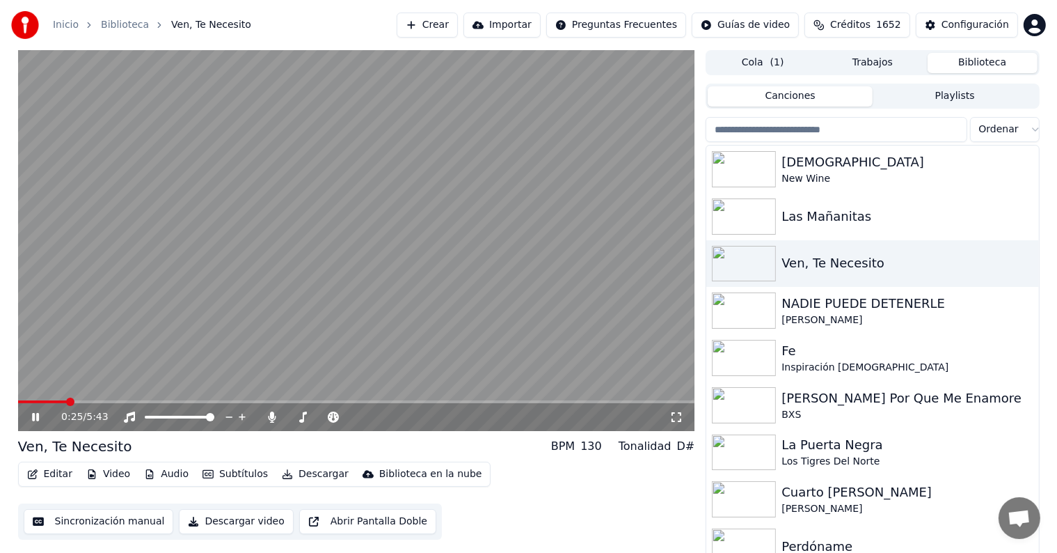
click at [67, 401] on span at bounding box center [356, 401] width 677 height 3
click at [91, 402] on span at bounding box center [356, 401] width 677 height 3
click at [33, 418] on icon at bounding box center [35, 417] width 7 height 8
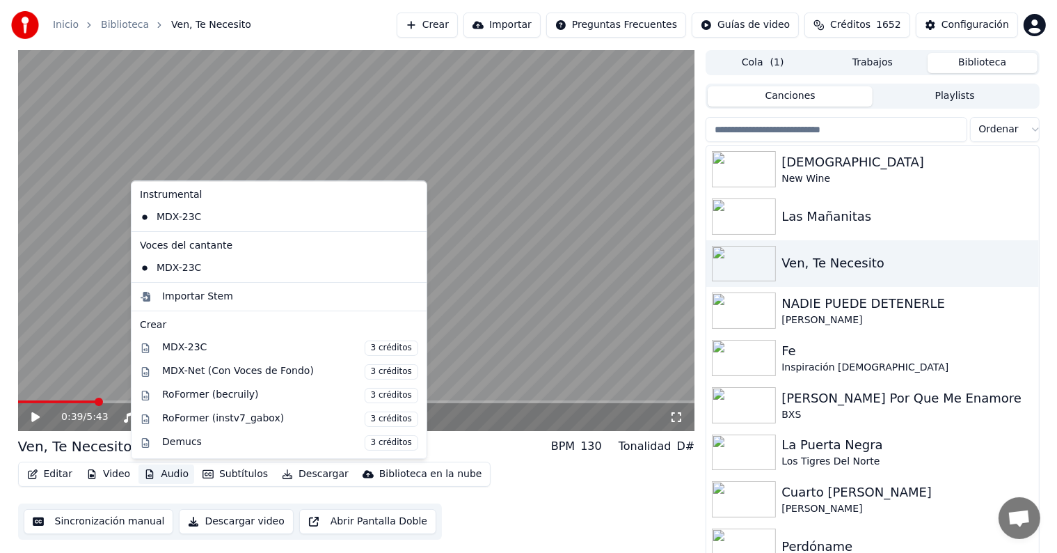
click at [166, 475] on button "Audio" at bounding box center [167, 473] width 56 height 19
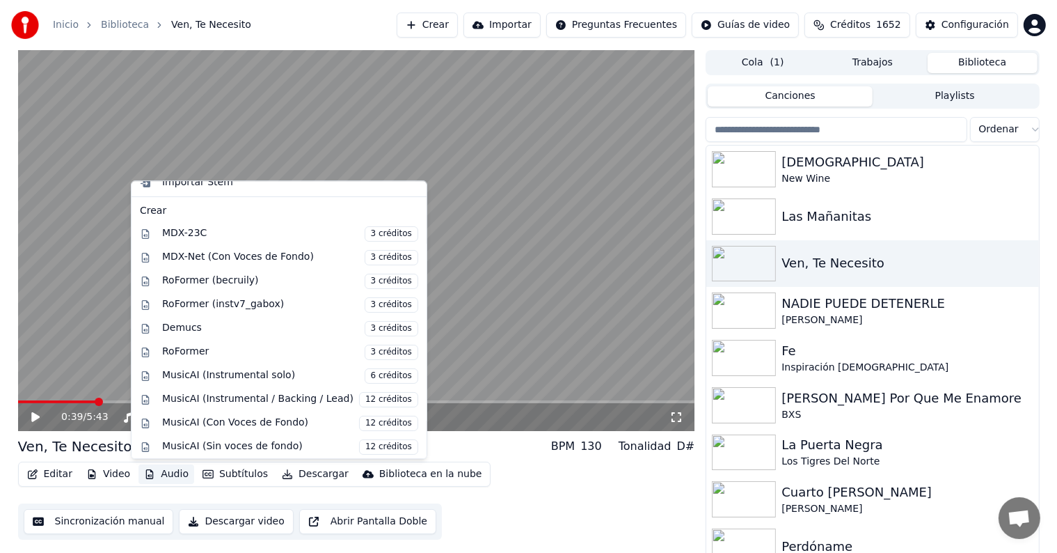
scroll to position [141, 0]
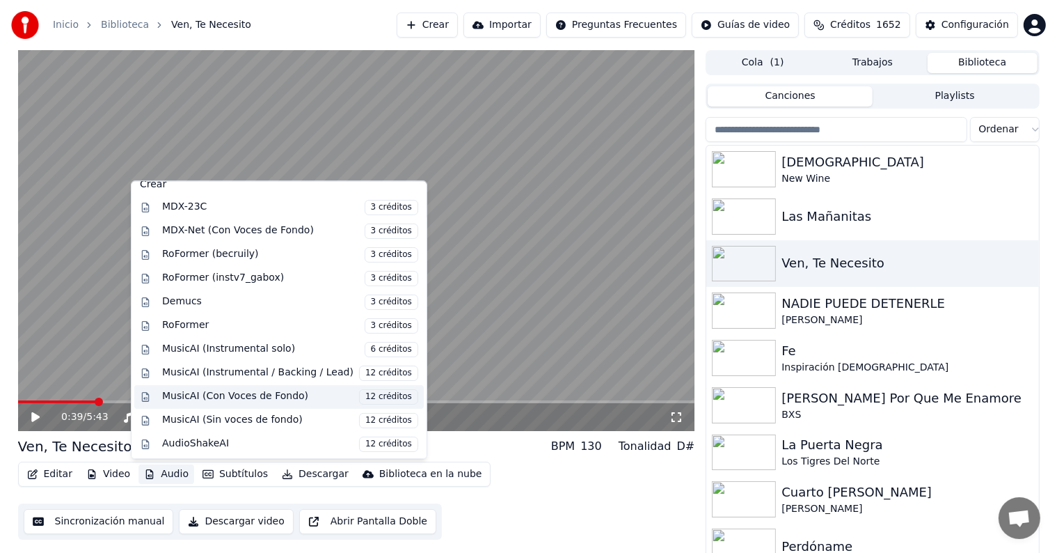
click at [374, 395] on span "12 créditos" at bounding box center [388, 396] width 59 height 15
click at [374, 395] on video at bounding box center [356, 240] width 677 height 381
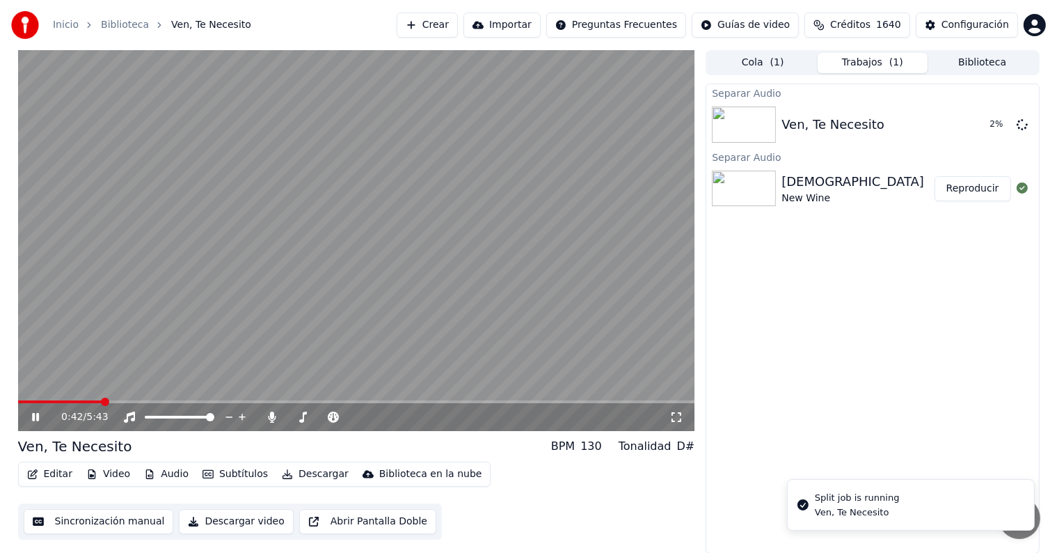
click at [36, 420] on icon at bounding box center [35, 417] width 7 height 8
click at [977, 120] on button "Reproducir" at bounding box center [973, 124] width 77 height 25
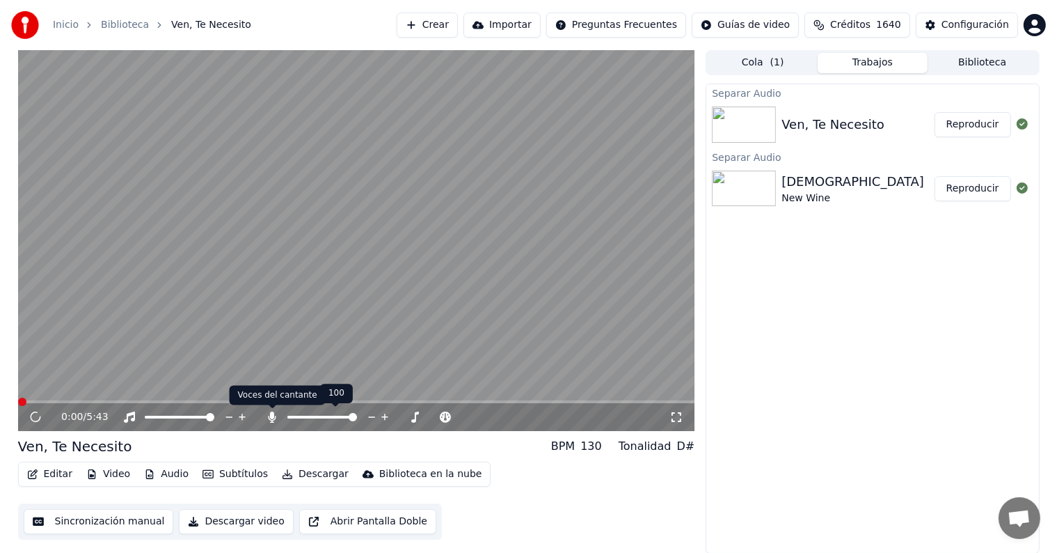
click at [273, 418] on icon at bounding box center [273, 416] width 8 height 11
click at [32, 418] on icon at bounding box center [35, 417] width 7 height 8
click at [267, 418] on icon at bounding box center [272, 416] width 14 height 11
click at [173, 473] on button "Audio" at bounding box center [167, 473] width 56 height 19
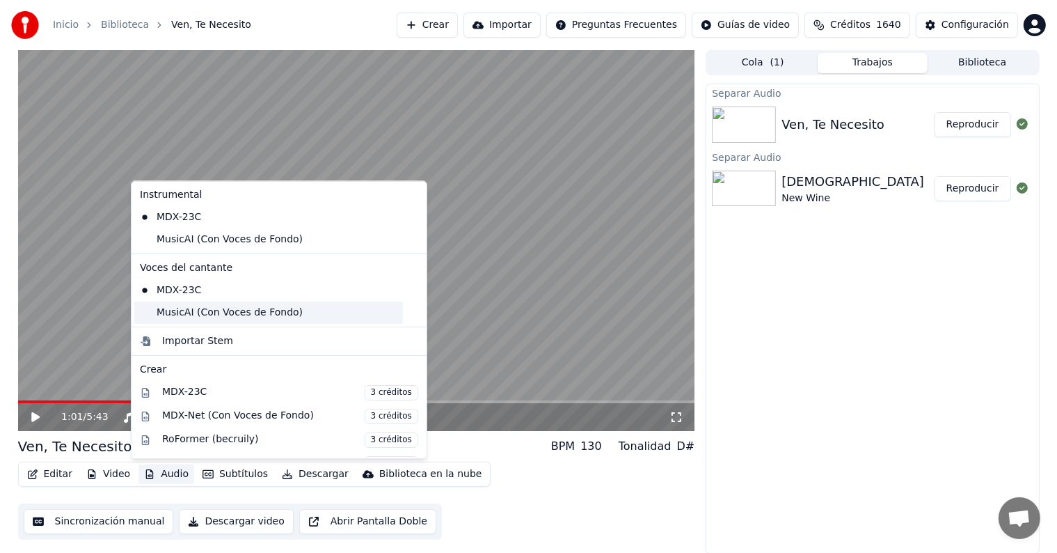
click at [307, 306] on div "MusicAI (Con Voces de Fondo)" at bounding box center [268, 312] width 269 height 22
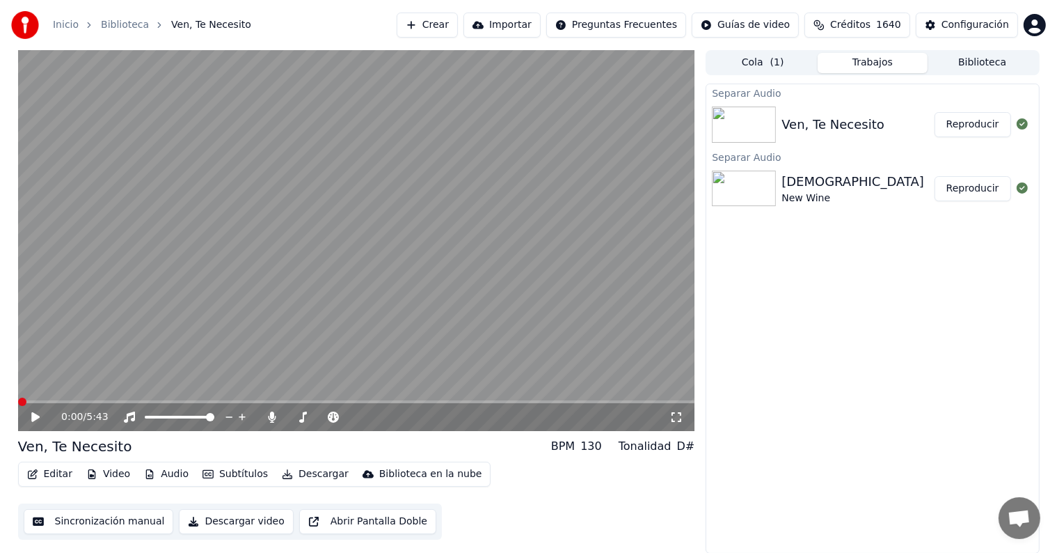
click at [42, 424] on div "0:00 / 5:43" at bounding box center [356, 417] width 677 height 28
click at [18, 400] on span at bounding box center [18, 401] width 0 height 3
click at [269, 418] on icon at bounding box center [273, 416] width 8 height 11
click at [30, 413] on icon at bounding box center [45, 416] width 33 height 11
click at [230, 475] on button "Subtítulos" at bounding box center [235, 473] width 77 height 19
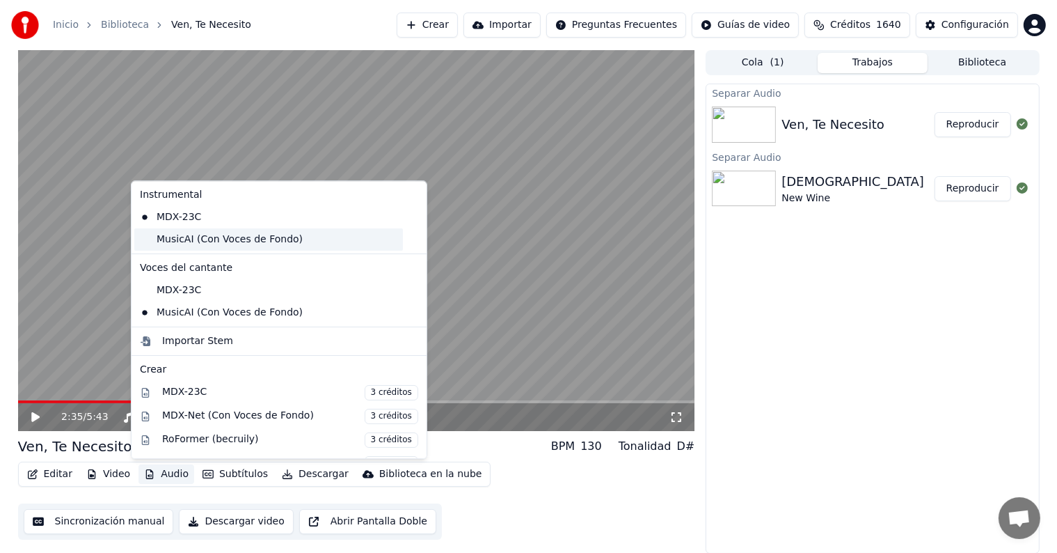
click at [292, 237] on div "MusicAI (Con Voces de Fondo)" at bounding box center [268, 239] width 269 height 22
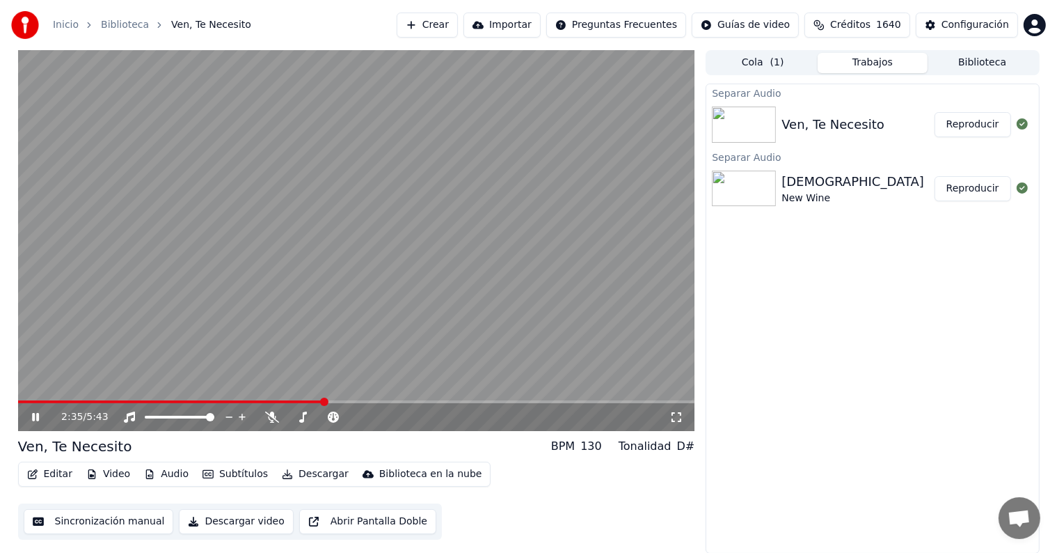
click at [230, 469] on button "Subtítulos" at bounding box center [235, 473] width 77 height 19
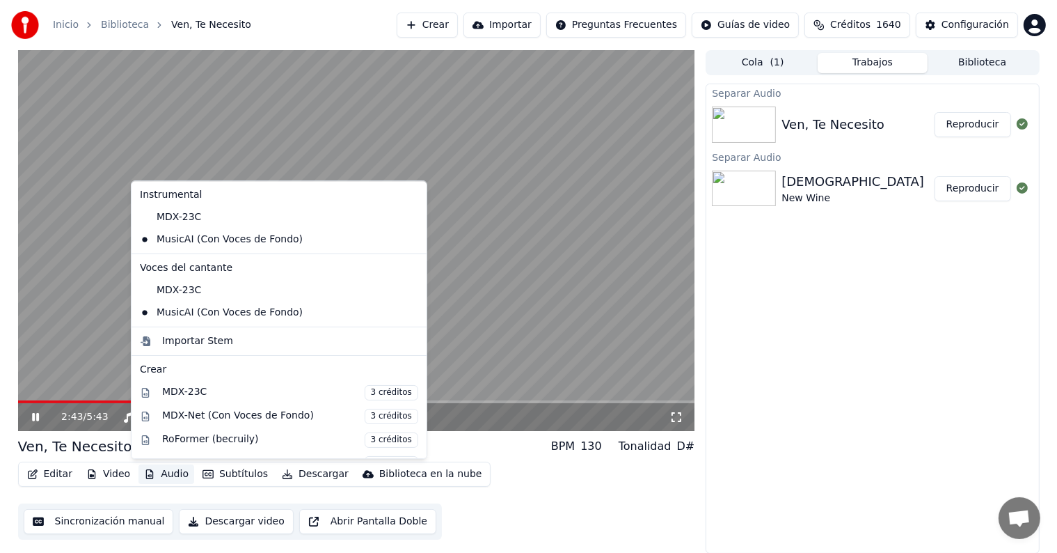
click at [0, 409] on div "2:43 / 5:43 Ven, Te Necesito BPM 130 Tonalidad D# Editar Video Audio Subtítulos…" at bounding box center [528, 301] width 1057 height 503
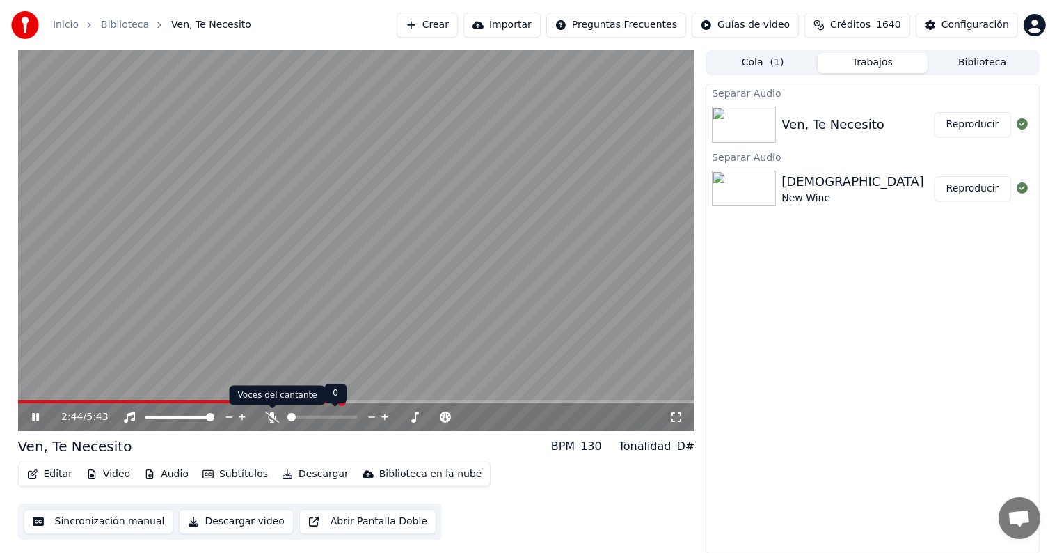
click at [267, 413] on icon at bounding box center [272, 416] width 14 height 11
click at [404, 402] on span at bounding box center [356, 401] width 677 height 3
click at [457, 400] on span at bounding box center [356, 401] width 677 height 3
click at [430, 399] on video at bounding box center [356, 240] width 677 height 381
click at [423, 402] on span at bounding box center [221, 401] width 406 height 3
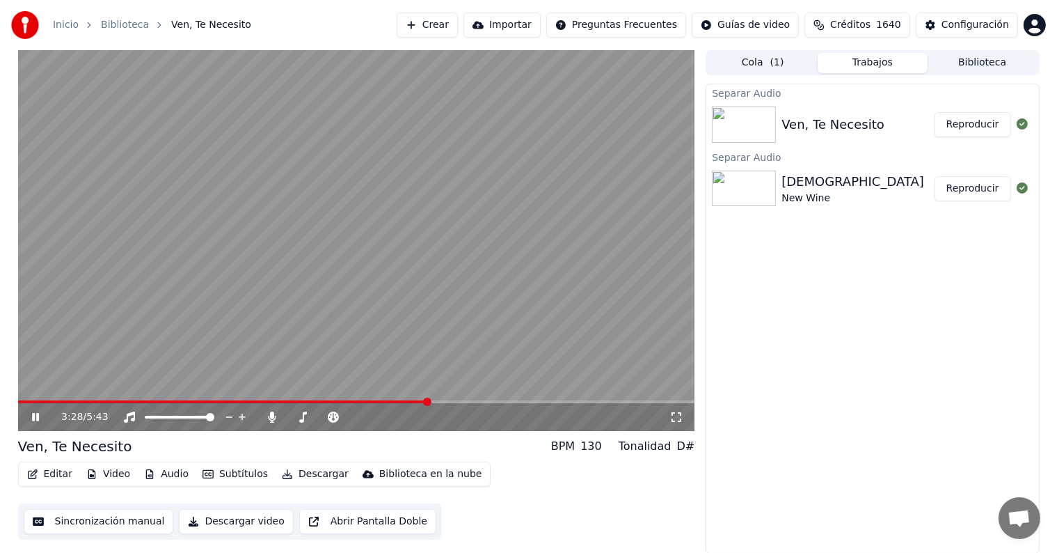
click at [523, 401] on span at bounding box center [356, 401] width 677 height 3
click at [33, 416] on icon at bounding box center [35, 417] width 7 height 8
click at [177, 476] on button "Audio" at bounding box center [167, 473] width 56 height 19
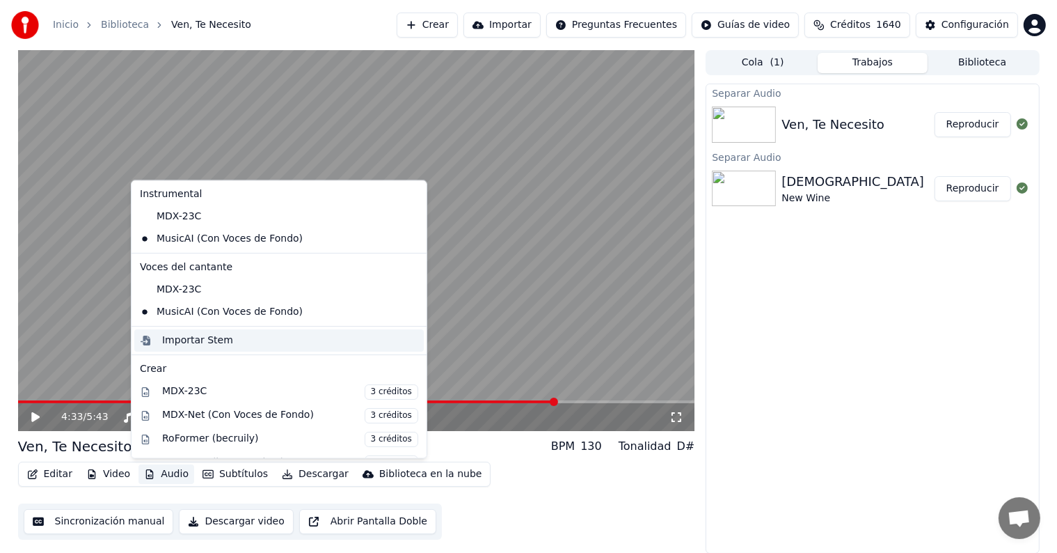
click at [200, 340] on div "Importar Stem" at bounding box center [197, 340] width 71 height 14
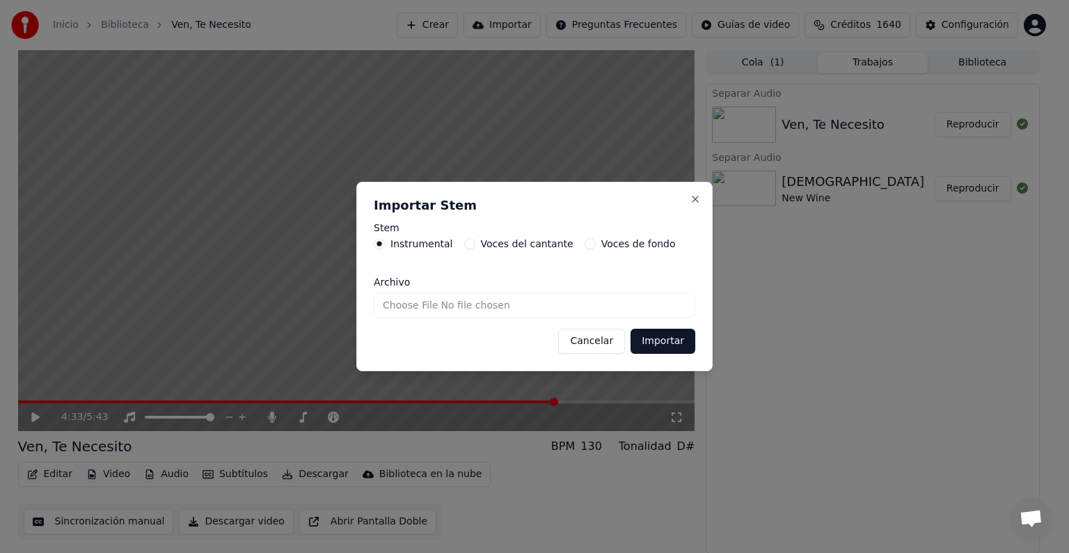
click at [466, 247] on button "Voces del cantante" at bounding box center [469, 243] width 11 height 11
click at [574, 310] on input "Archivo" at bounding box center [535, 304] width 322 height 25
click at [602, 341] on button "Cancelar" at bounding box center [591, 341] width 67 height 25
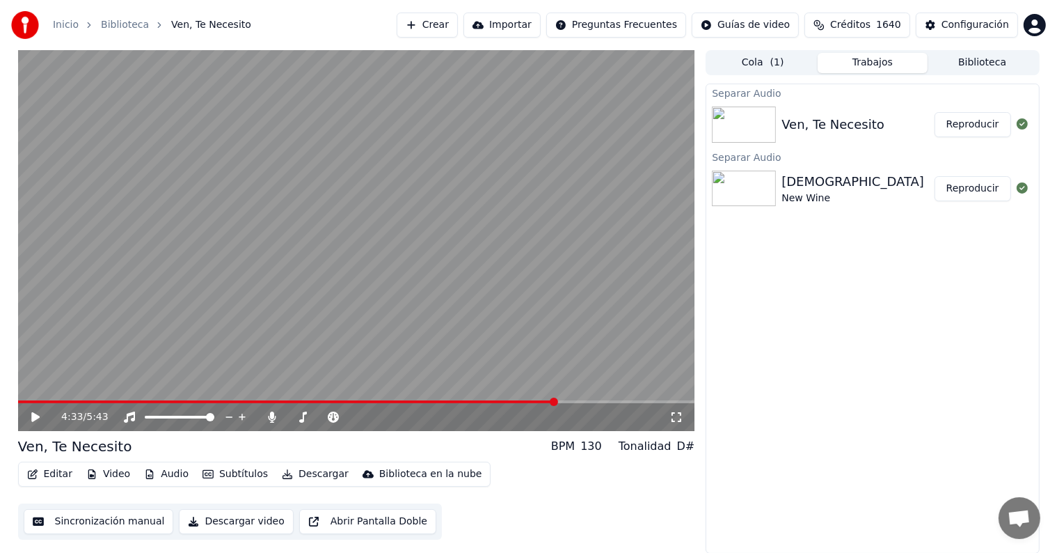
click at [162, 482] on button "Audio" at bounding box center [167, 473] width 56 height 19
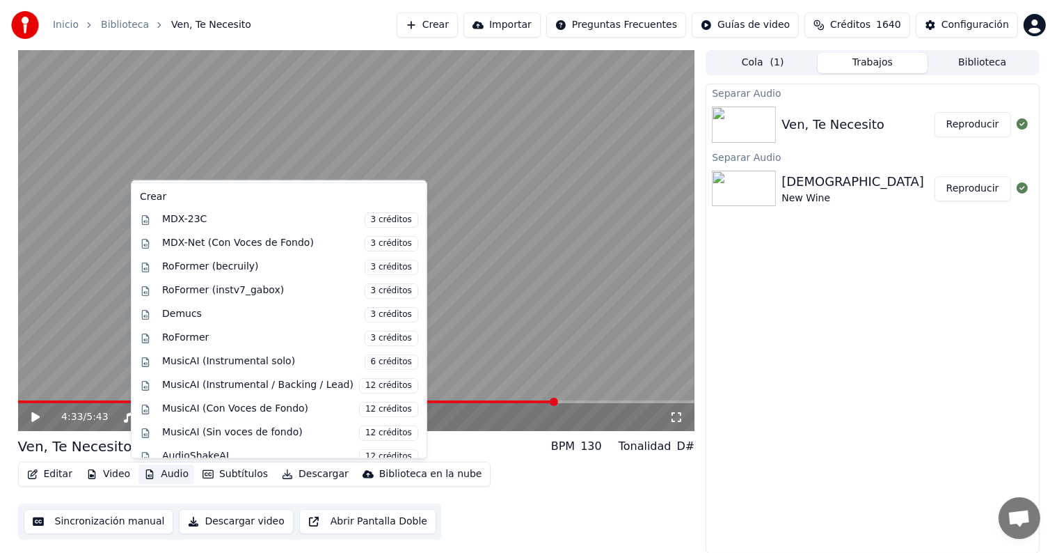
scroll to position [185, 0]
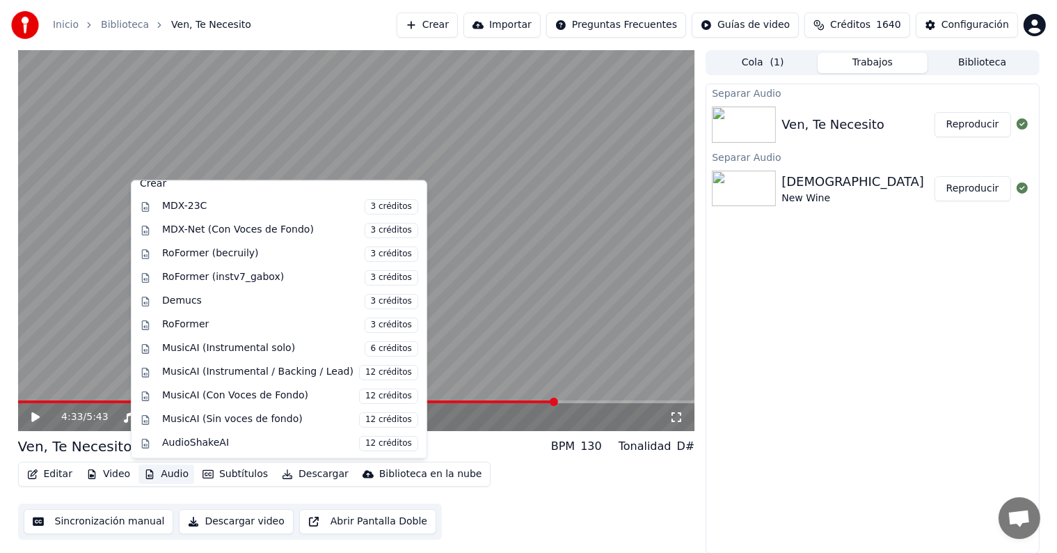
click at [0, 387] on div "4:33 / 5:43 Ven, Te Necesito BPM 130 Tonalidad D# Editar Video Audio Subtítulos…" at bounding box center [528, 301] width 1057 height 503
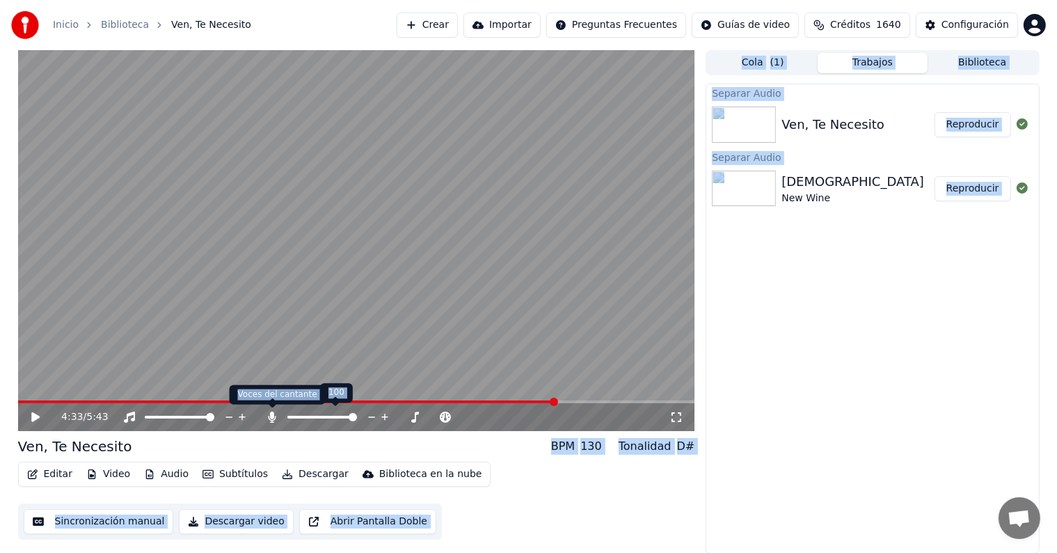
click at [269, 414] on body "Inicio Biblioteca Ven, Te Necesito Crear Importar Preguntas Frecuentes Guías de…" at bounding box center [528, 276] width 1057 height 553
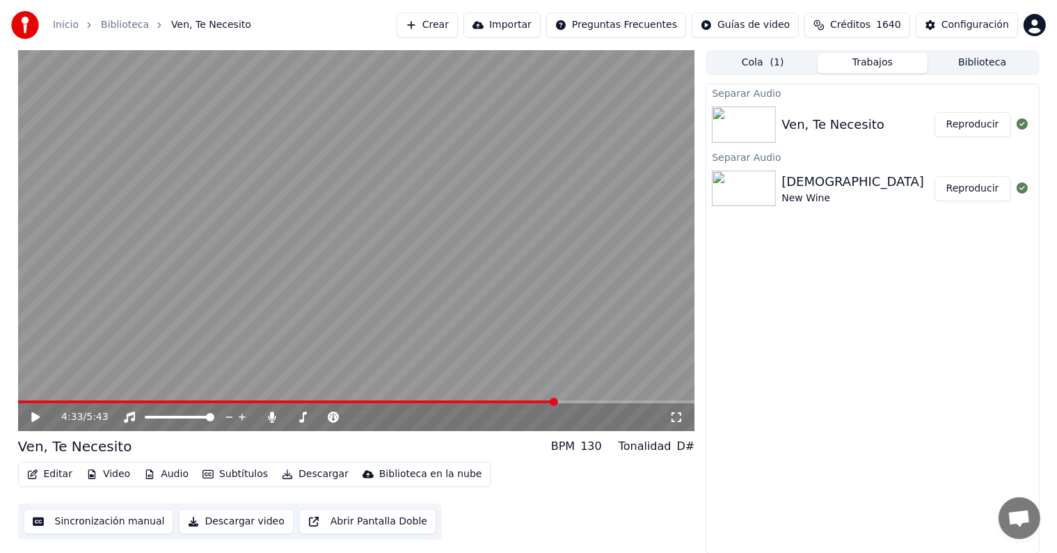
click at [0, 356] on div "4:33 / 5:43 Ven, Te Necesito BPM 130 Tonalidad D# Editar Video Audio Subtítulos…" at bounding box center [528, 301] width 1057 height 503
click at [271, 418] on icon at bounding box center [272, 416] width 14 height 11
click at [306, 473] on button "Descargar" at bounding box center [315, 473] width 78 height 19
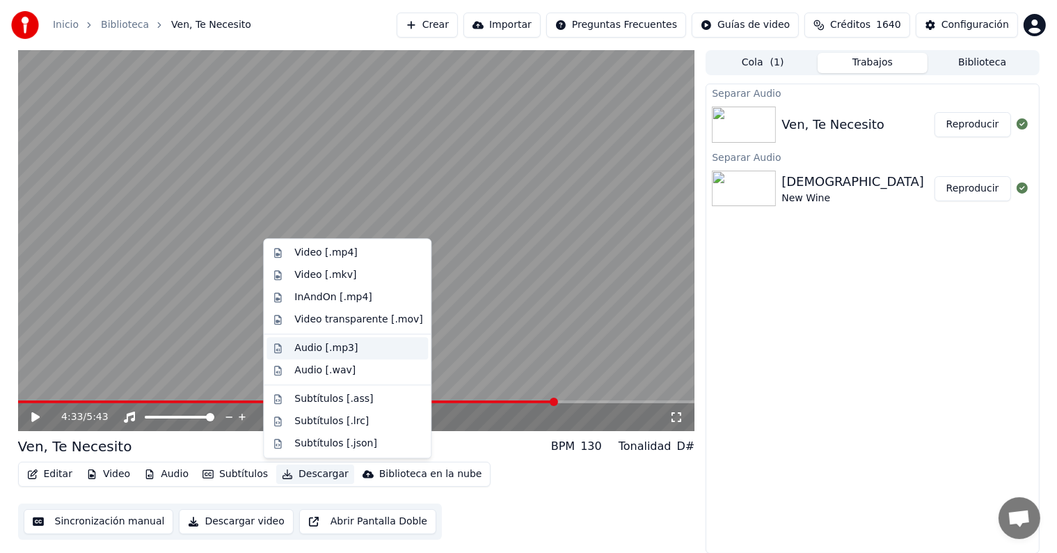
click at [364, 346] on div "Audio [.mp3]" at bounding box center [358, 348] width 128 height 14
